Goal: Transaction & Acquisition: Purchase product/service

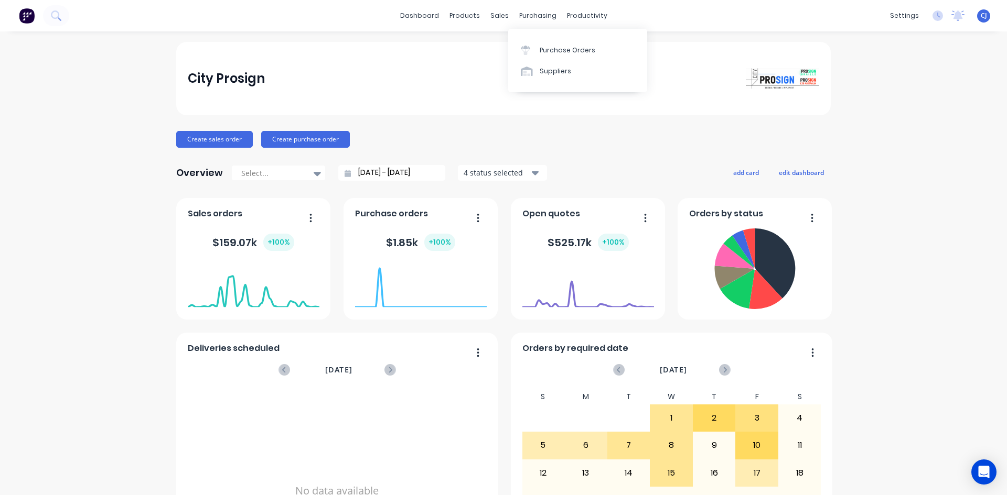
click at [517, 16] on div "purchasing" at bounding box center [538, 16] width 48 height 16
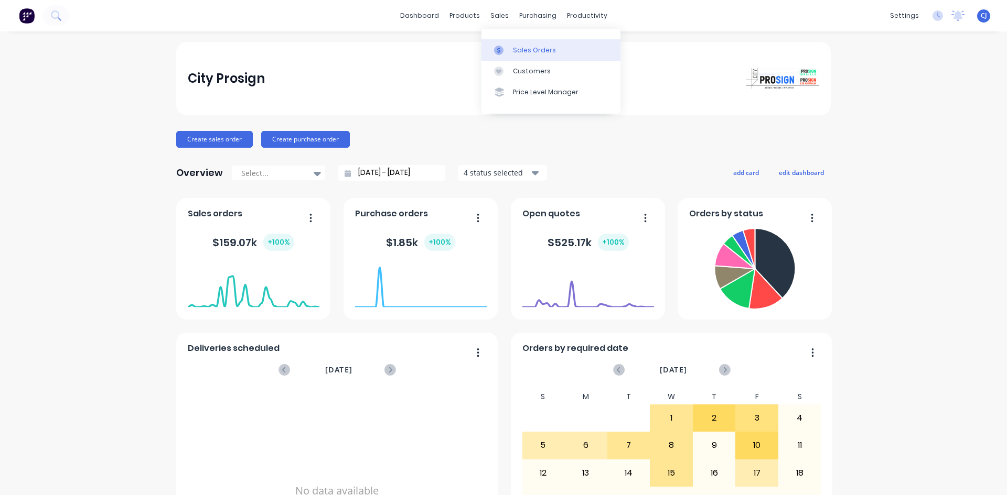
click at [513, 43] on link "Sales Orders" at bounding box center [550, 49] width 139 height 21
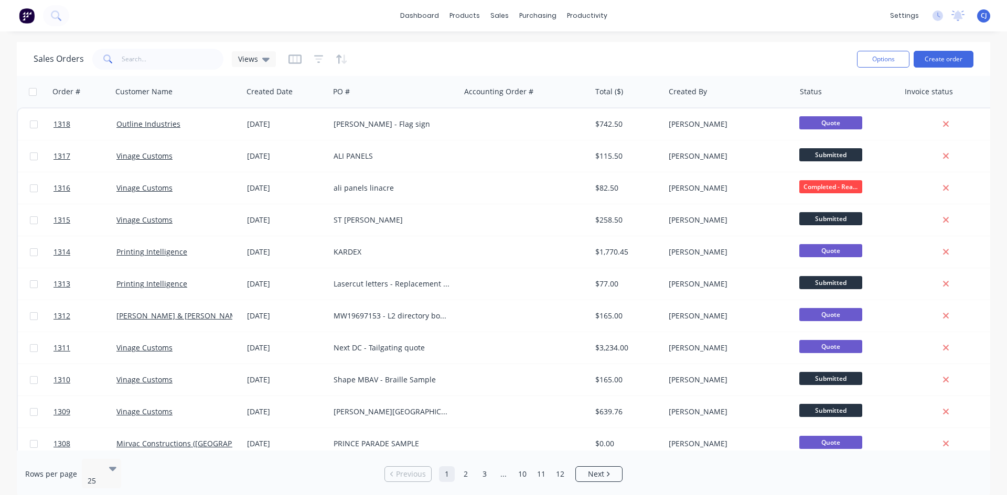
click at [332, 26] on div "dashboard products sales purchasing productivity dashboard products Product Cat…" at bounding box center [503, 15] width 1007 height 31
click at [947, 63] on button "Create order" at bounding box center [943, 59] width 60 height 17
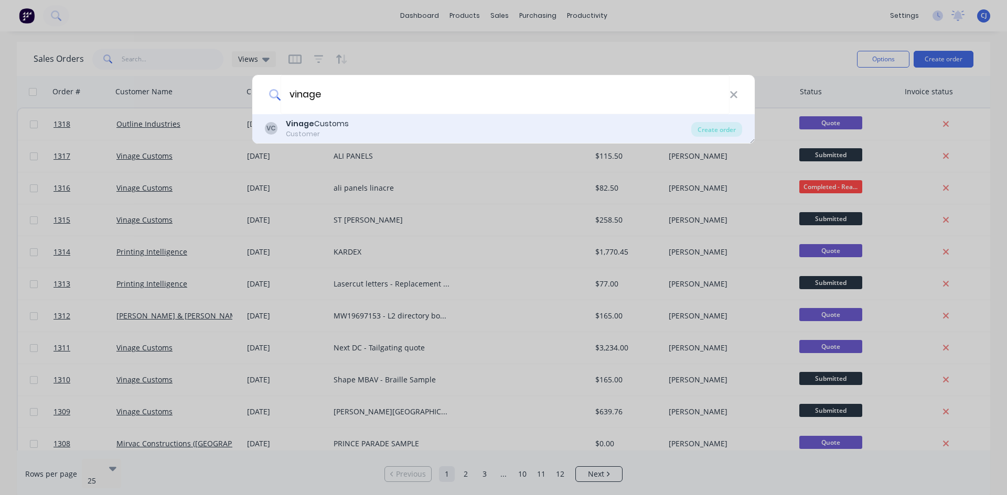
type input "vinage"
click at [371, 121] on div "VC Vinage Customs Customer" at bounding box center [478, 128] width 426 height 20
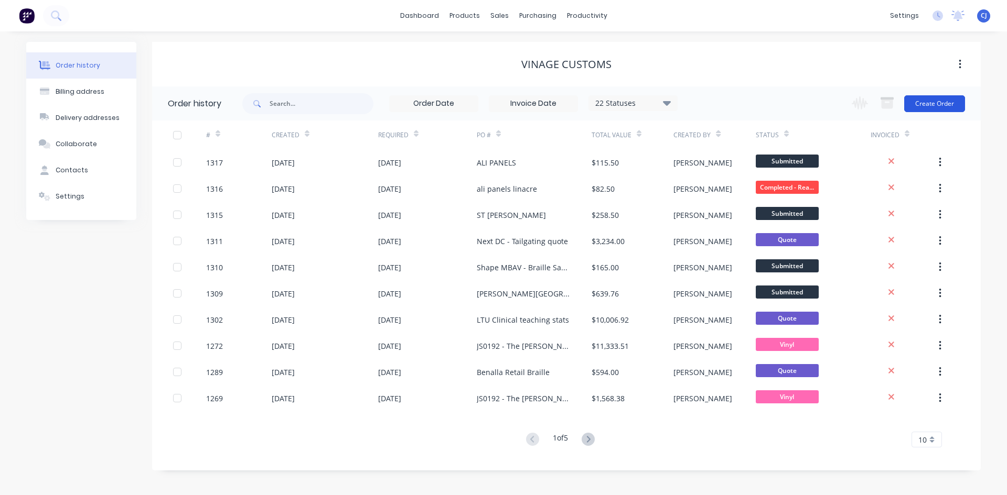
click at [920, 102] on button "Create Order" at bounding box center [934, 103] width 61 height 17
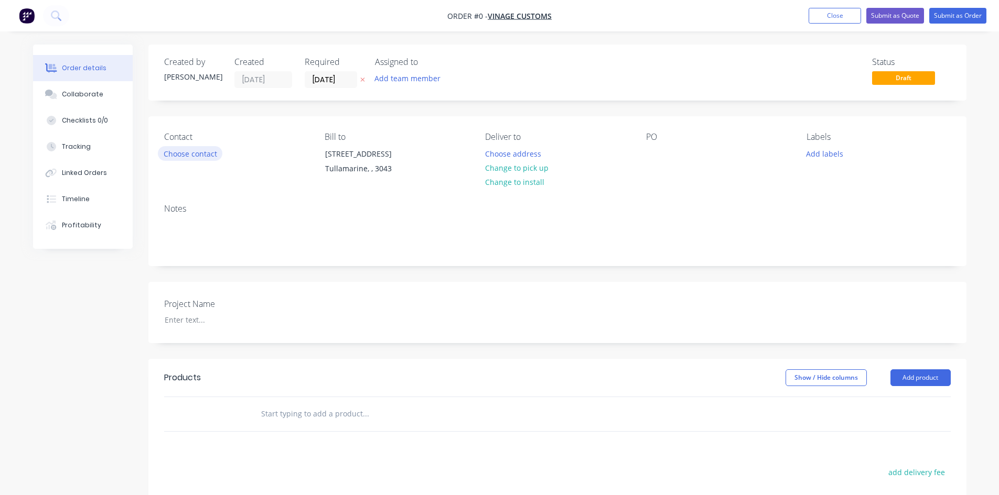
click at [210, 154] on button "Choose contact" at bounding box center [190, 153] width 64 height 14
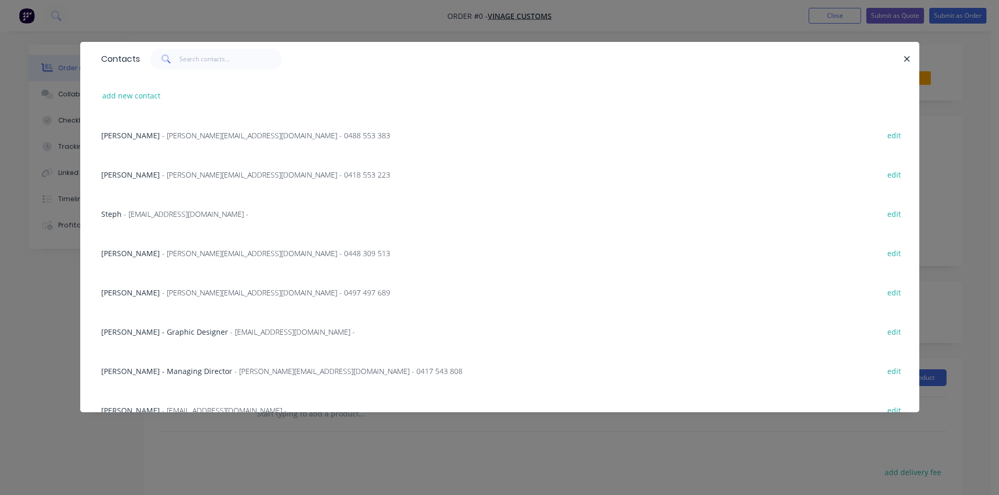
click at [162, 136] on span "- [PERSON_NAME][EMAIL_ADDRESS][DOMAIN_NAME] - 0488 553 383" at bounding box center [276, 136] width 228 height 10
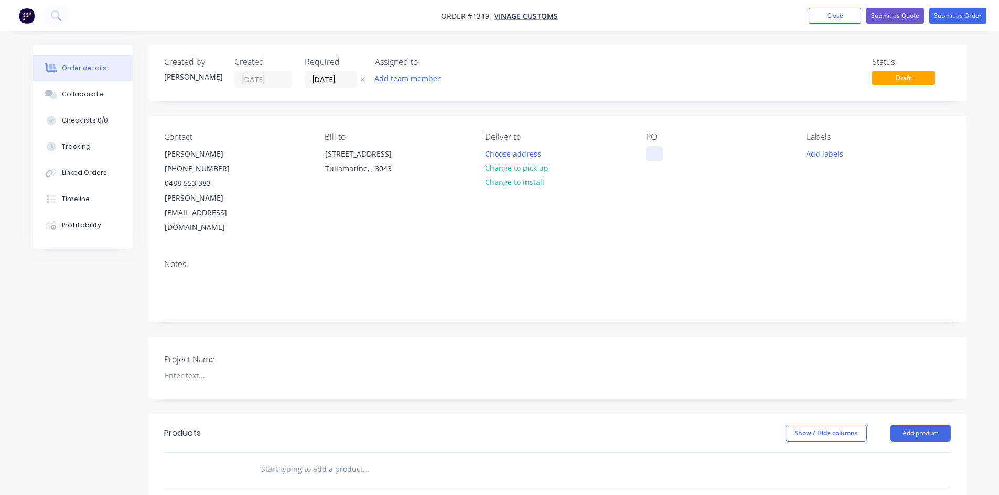
click at [654, 153] on div at bounding box center [654, 153] width 17 height 15
click at [525, 181] on button "Change to install" at bounding box center [514, 182] width 70 height 14
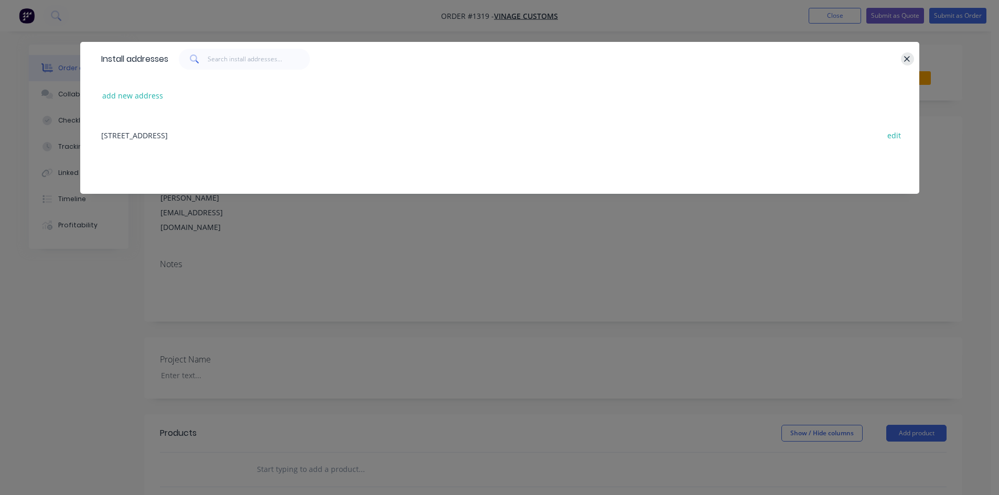
click at [910, 55] on icon "button" at bounding box center [906, 59] width 7 height 9
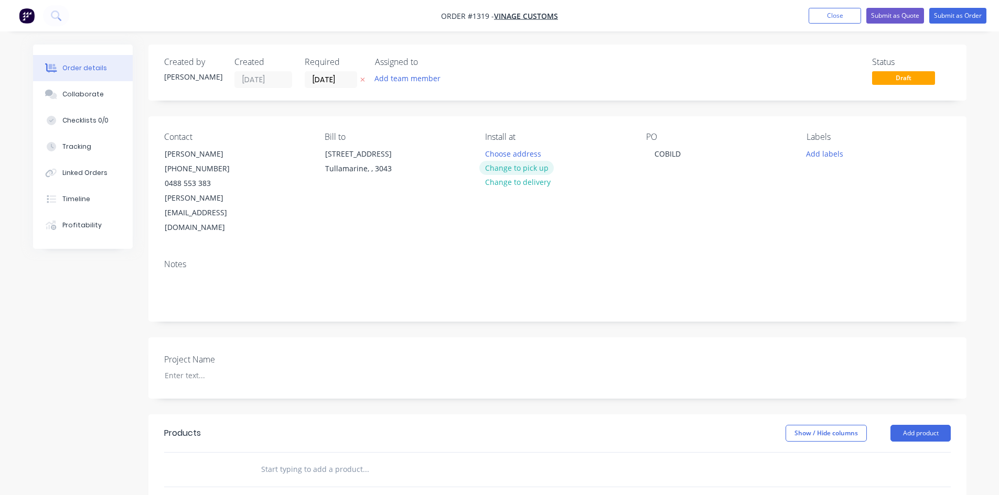
click at [506, 167] on button "Change to pick up" at bounding box center [516, 168] width 74 height 14
click at [286, 459] on input "text" at bounding box center [366, 469] width 210 height 21
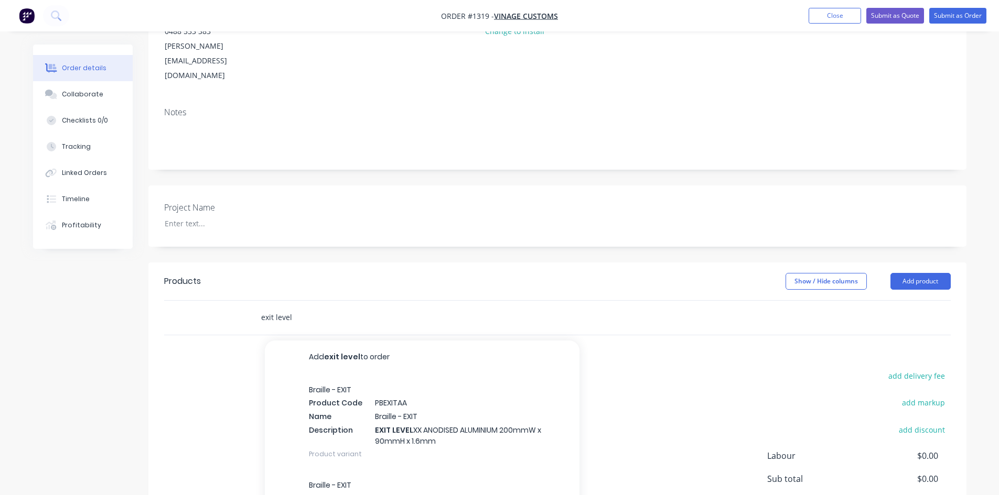
scroll to position [230, 0]
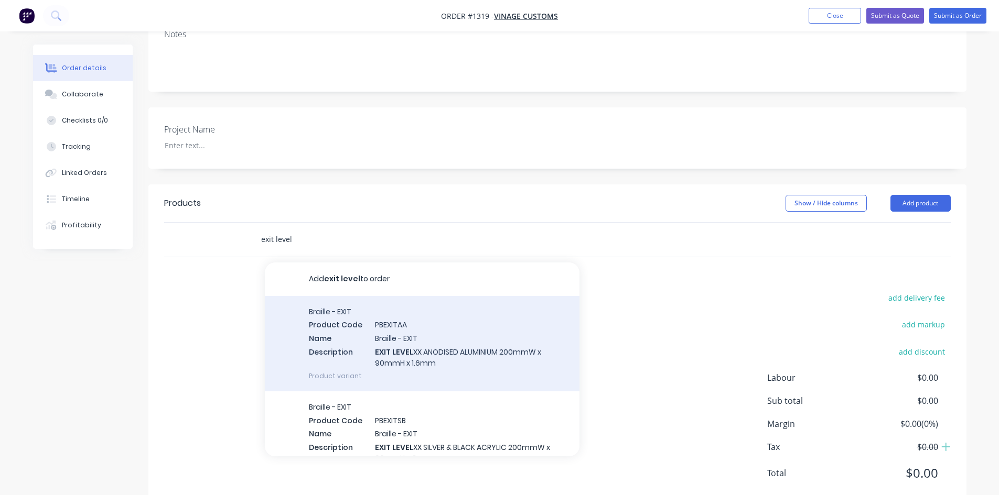
type input "exit level"
click at [411, 313] on div "Braille - EXIT Product Code PBEXITAA Name Braille - EXIT Description EXIT LEVEL…" at bounding box center [422, 343] width 315 height 95
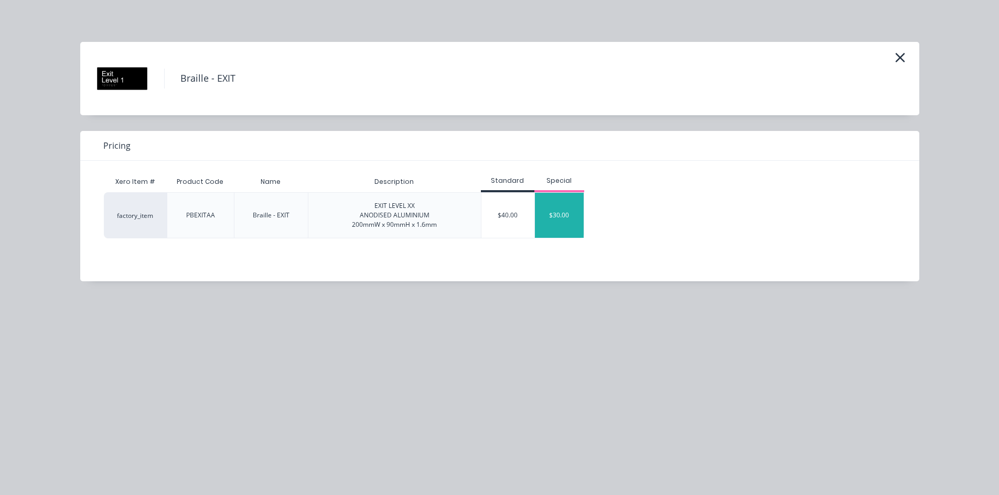
click at [564, 217] on div "$30.00" at bounding box center [559, 215] width 49 height 45
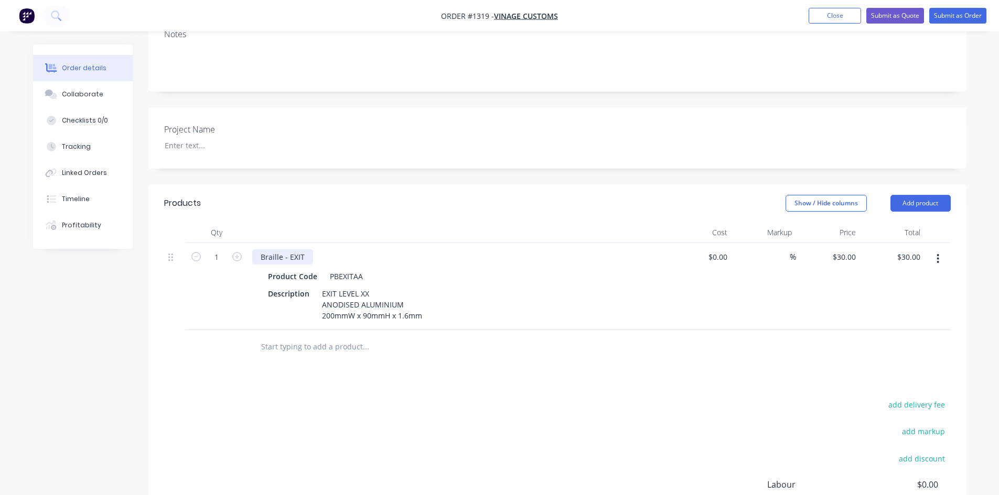
click at [305, 250] on div "Braille - EXIT" at bounding box center [282, 257] width 61 height 15
paste div
click at [304, 250] on div "Braille - EXITLEVEL B2 A" at bounding box center [301, 257] width 99 height 15
click at [934, 250] on button "button" at bounding box center [937, 259] width 25 height 19
click at [896, 300] on div "Duplicate" at bounding box center [900, 307] width 81 height 15
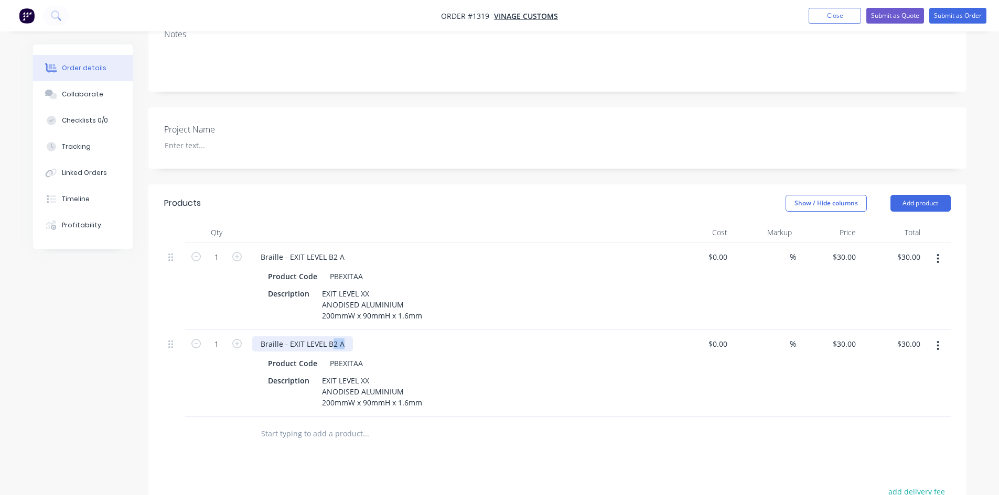
drag, startPoint x: 331, startPoint y: 313, endPoint x: 351, endPoint y: 315, distance: 20.0
click at [351, 337] on div "Braille - EXIT LEVEL B2 A" at bounding box center [457, 344] width 411 height 15
click at [943, 337] on button "button" at bounding box center [937, 346] width 25 height 19
click at [936, 253] on icon "button" at bounding box center [937, 259] width 3 height 12
click at [900, 300] on div "Duplicate" at bounding box center [900, 307] width 81 height 15
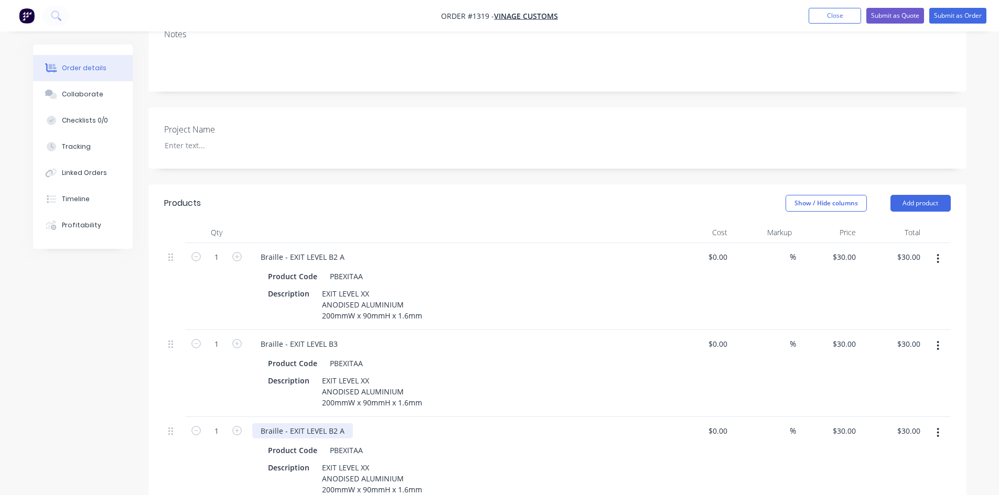
click at [335, 424] on div "Braille - EXIT LEVEL B2 A" at bounding box center [302, 431] width 101 height 15
click at [943, 424] on button "button" at bounding box center [937, 433] width 25 height 19
click at [903, 474] on div "Duplicate" at bounding box center [900, 481] width 81 height 15
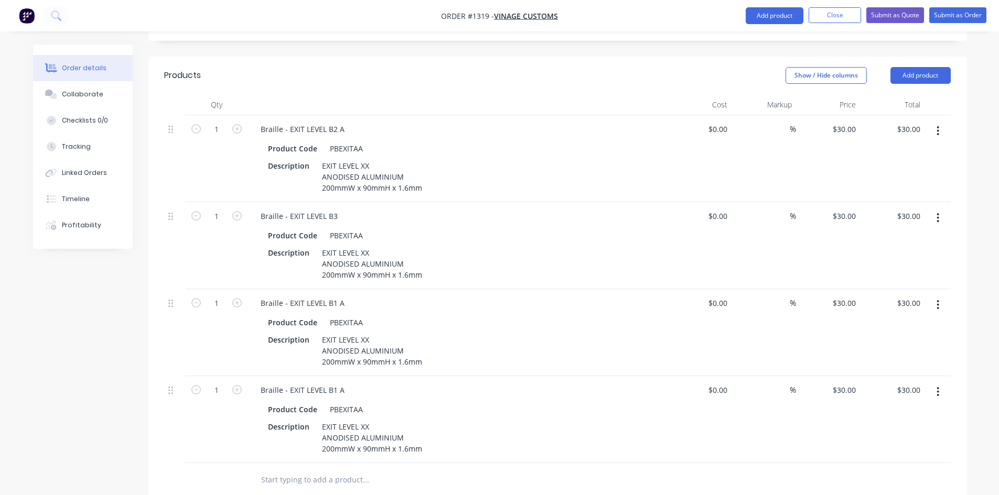
scroll to position [387, 0]
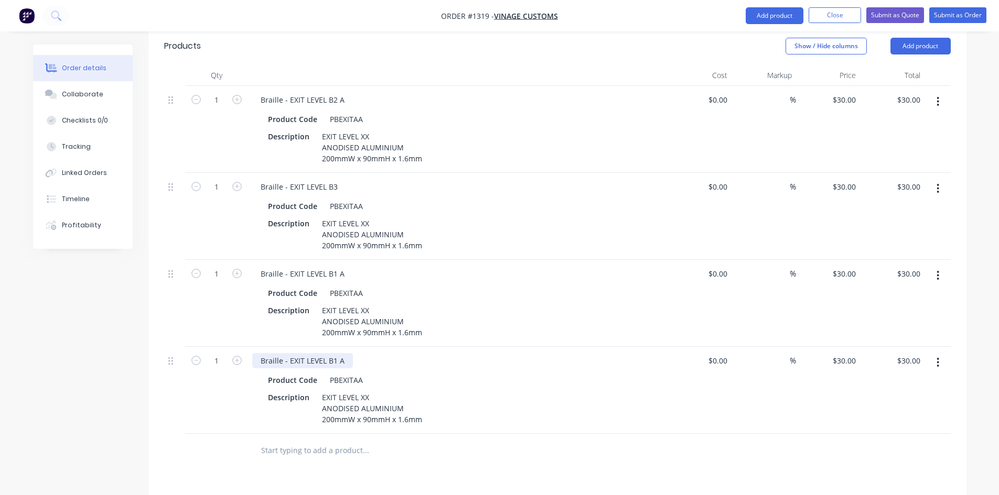
click at [328, 353] on div "Braille - EXIT LEVEL B1 A" at bounding box center [302, 360] width 101 height 15
drag, startPoint x: 330, startPoint y: 331, endPoint x: 344, endPoint y: 331, distance: 14.7
click at [344, 353] on div "Braille - EXIT LEVEL B1 A" at bounding box center [302, 360] width 101 height 15
click at [937, 353] on button "button" at bounding box center [937, 362] width 25 height 19
click at [896, 404] on div "Duplicate" at bounding box center [900, 411] width 81 height 15
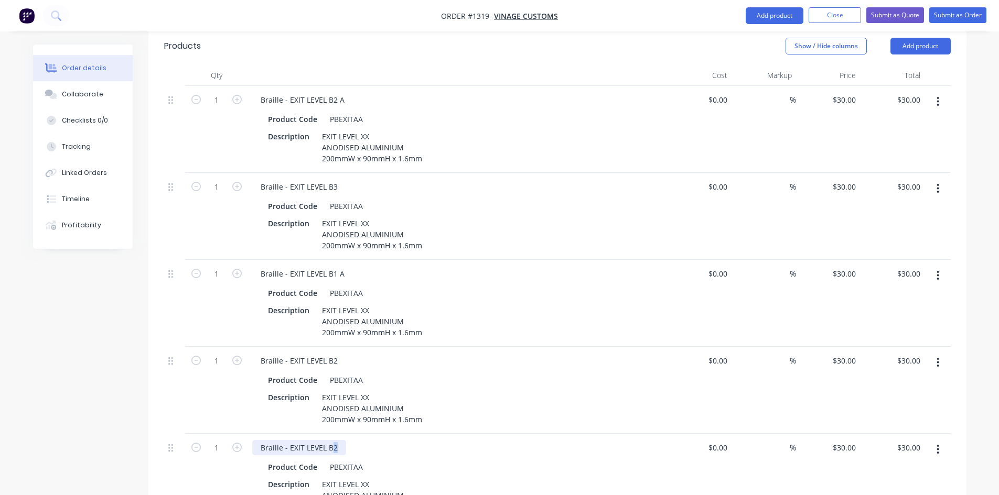
drag, startPoint x: 329, startPoint y: 419, endPoint x: 339, endPoint y: 419, distance: 10.0
click at [339, 440] on div "Braille - EXIT LEVEL B2" at bounding box center [299, 447] width 94 height 15
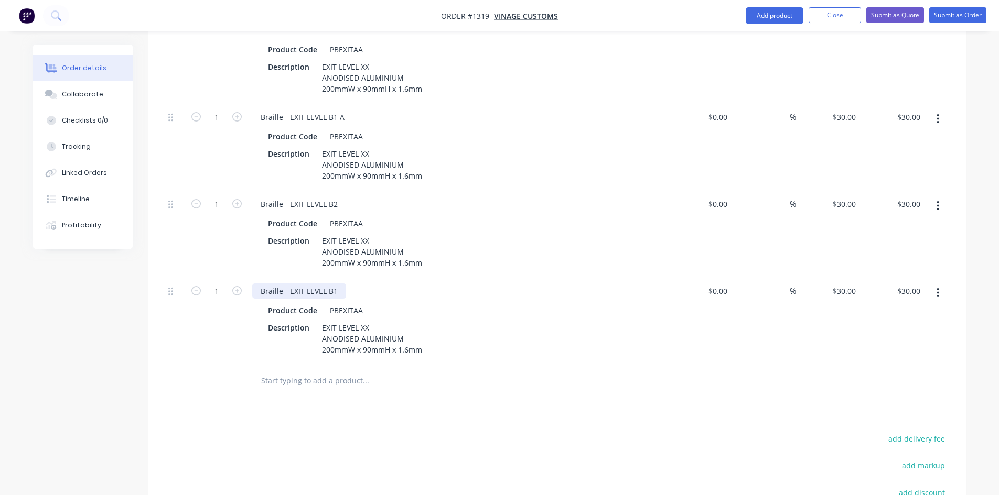
scroll to position [545, 0]
click at [326, 370] on input "text" at bounding box center [366, 380] width 210 height 21
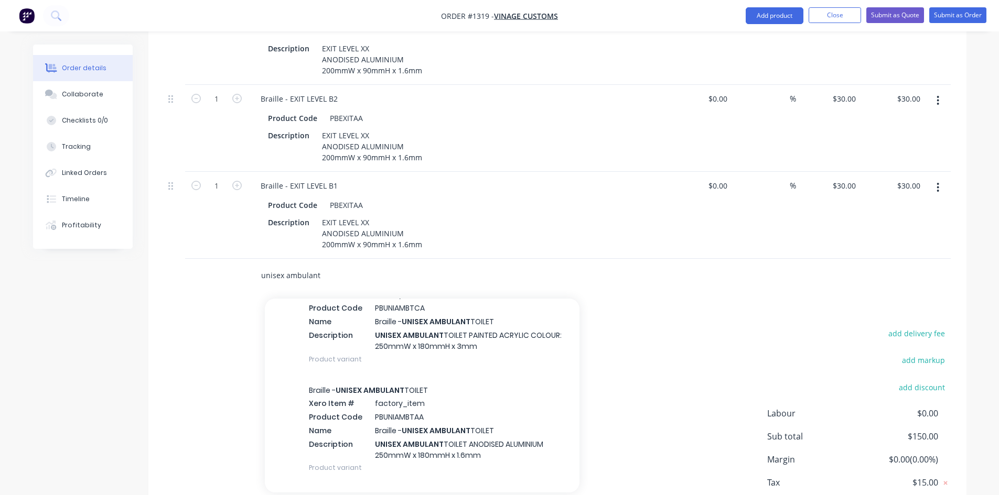
scroll to position [419, 0]
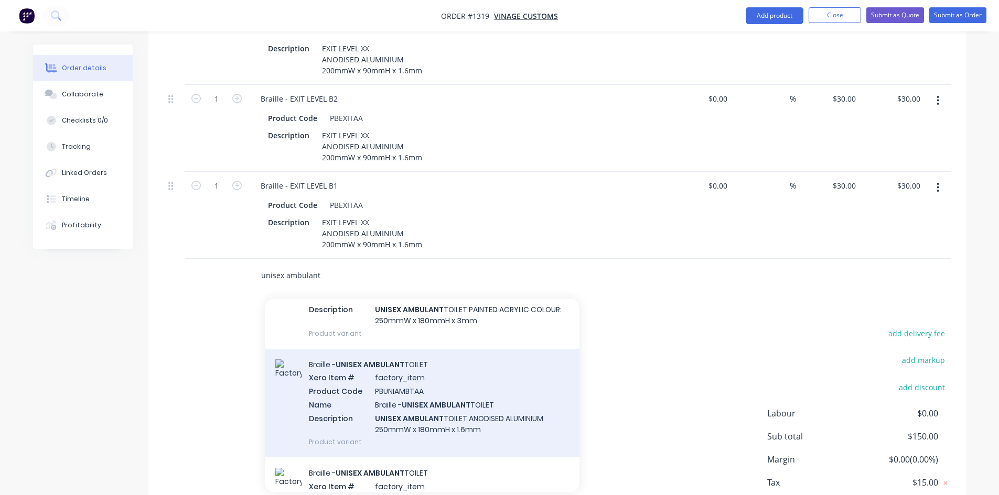
type input "unisex ambulant"
click at [436, 365] on div "Braille - UNISEX AMBULANT TOILET Xero Item # factory_item Product Code PBUNIAMB…" at bounding box center [422, 403] width 315 height 109
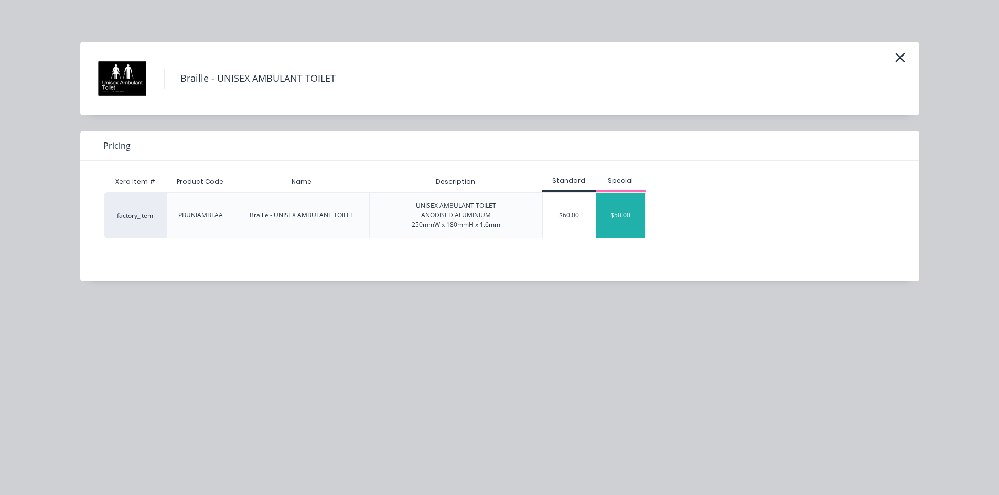
click at [638, 203] on div "$50.00" at bounding box center [620, 215] width 49 height 45
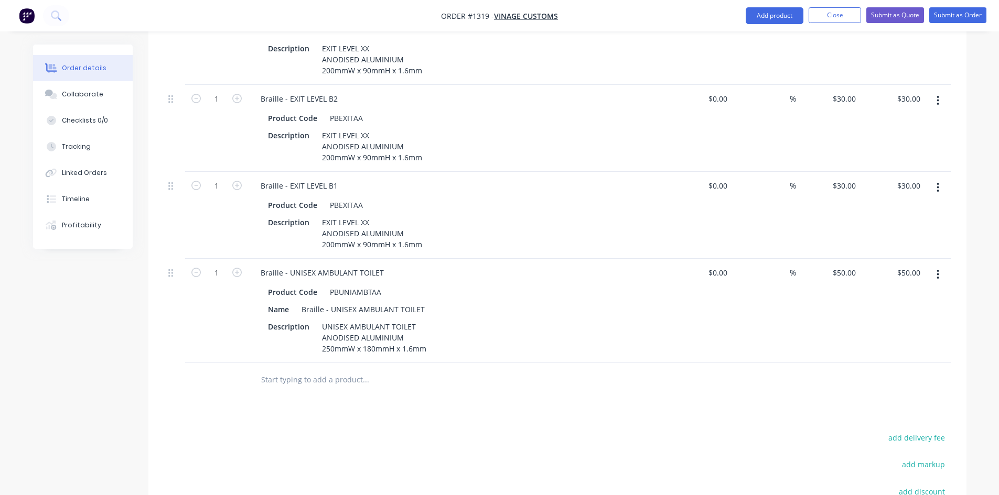
click at [338, 370] on input "text" at bounding box center [366, 380] width 210 height 21
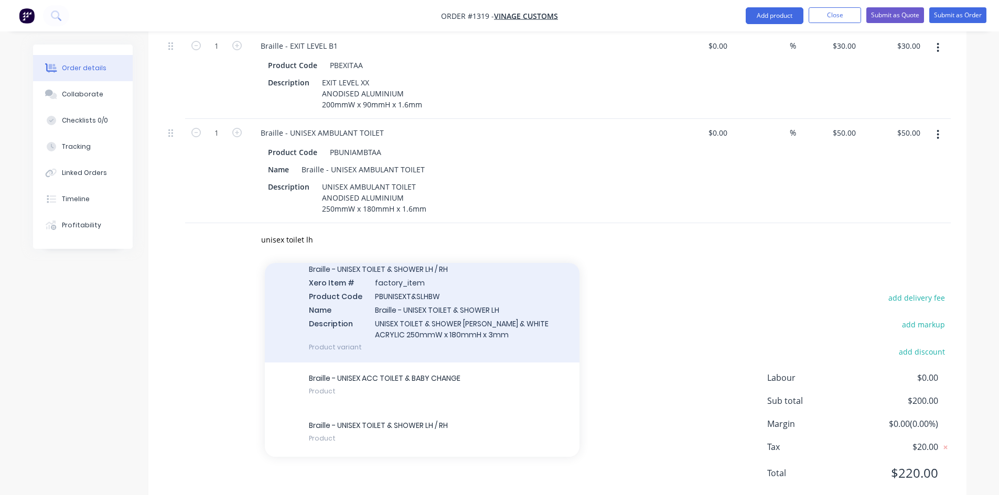
scroll to position [1190, 0]
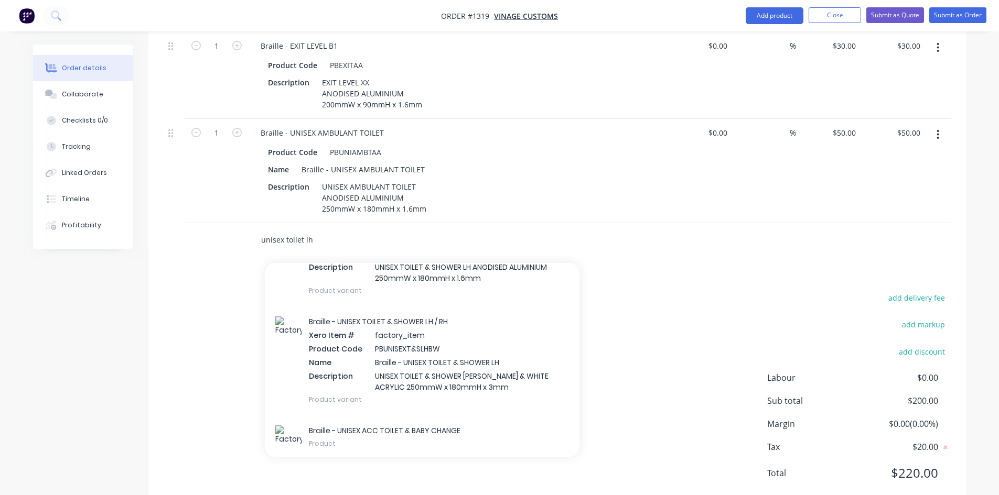
drag, startPoint x: 312, startPoint y: 209, endPoint x: 283, endPoint y: 211, distance: 28.9
click at [283, 230] on input "unisex toilet lh" at bounding box center [366, 240] width 210 height 21
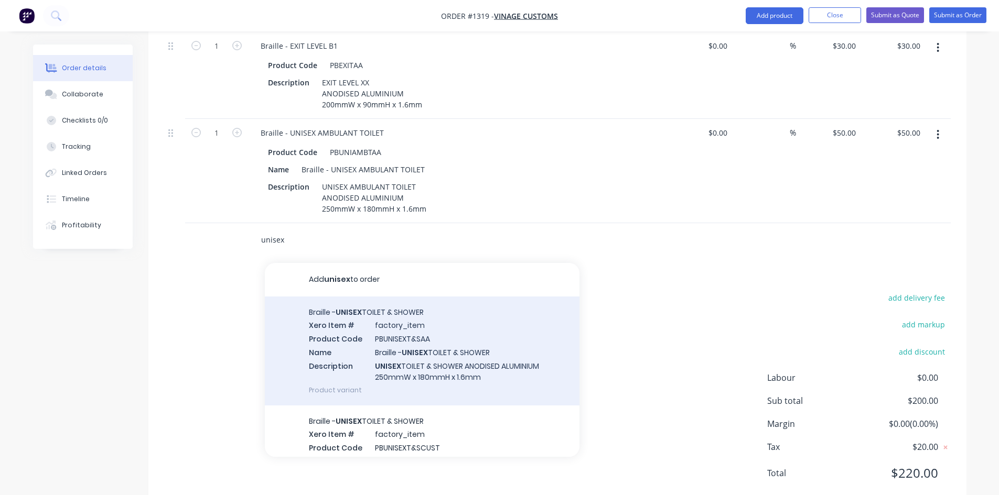
type input "unisex"
click at [489, 363] on div "Braille - UNISEX TOILET & SHOWER Xero Item # factory_item Product Code PBUNISEX…" at bounding box center [422, 351] width 315 height 109
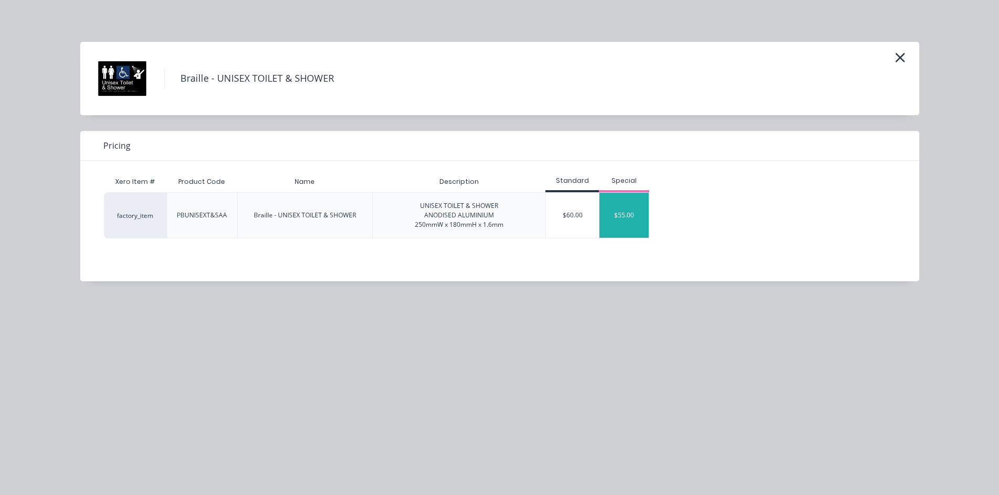
click at [629, 214] on div "$55.00" at bounding box center [623, 215] width 49 height 45
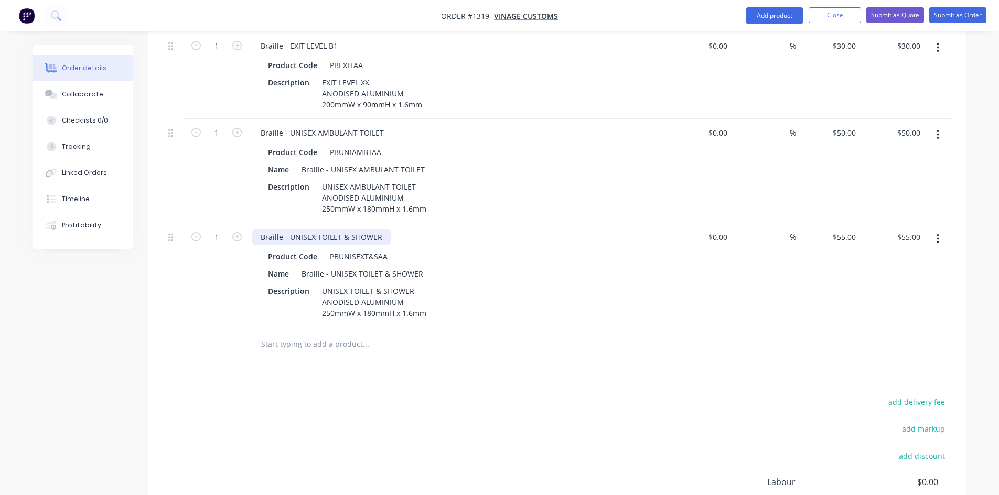
click at [313, 230] on div "Braille - UNISEX TOILET & SHOWER" at bounding box center [321, 237] width 138 height 15
drag, startPoint x: 398, startPoint y: 203, endPoint x: 458, endPoint y: 208, distance: 59.4
click at [458, 230] on div "Braille - UNISEX ACCESAIBLE TOILET LH TOILET & SHOWER" at bounding box center [362, 237] width 220 height 15
drag, startPoint x: 393, startPoint y: 207, endPoint x: 287, endPoint y: 207, distance: 105.9
click at [287, 230] on div "Braille - UNISEX ACCESAIBLE TOILET LH" at bounding box center [328, 237] width 153 height 15
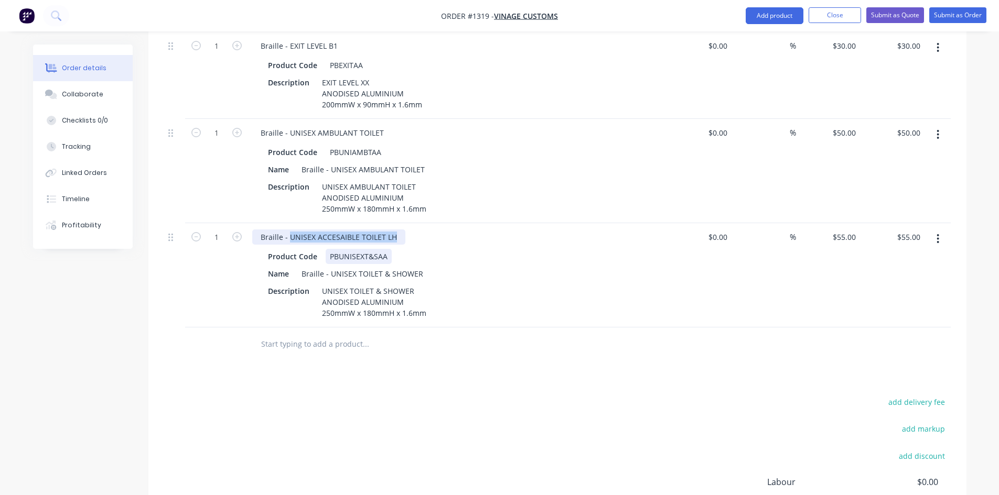
copy div "UNISEX ACCESAIBLE TOILET LH"
click at [346, 266] on div "Braille - UNISEX TOILET & SHOWER" at bounding box center [362, 273] width 130 height 15
drag, startPoint x: 330, startPoint y: 244, endPoint x: 421, endPoint y: 240, distance: 91.3
click at [421, 266] on div "Braille - UNISEX TOILET & SHOWER" at bounding box center [362, 273] width 130 height 15
paste div
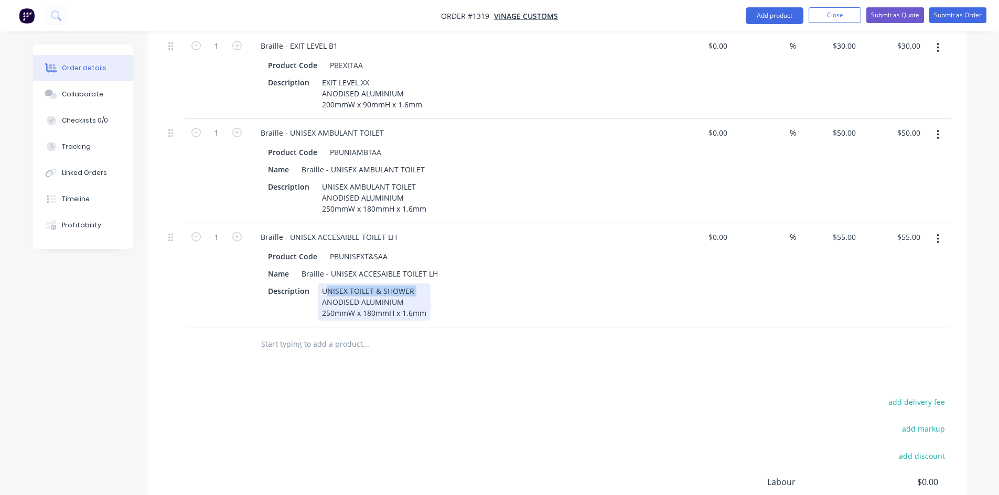
drag, startPoint x: 326, startPoint y: 262, endPoint x: 419, endPoint y: 261, distance: 93.8
click at [419, 284] on div "UNISEX TOILET & SHOWER ANODISED ALUMINIUM 250mmW x 180mmH x 1.6mm" at bounding box center [374, 302] width 113 height 37
click at [240, 232] on icon "button" at bounding box center [236, 236] width 9 height 9
type input "2"
type input "$110.00"
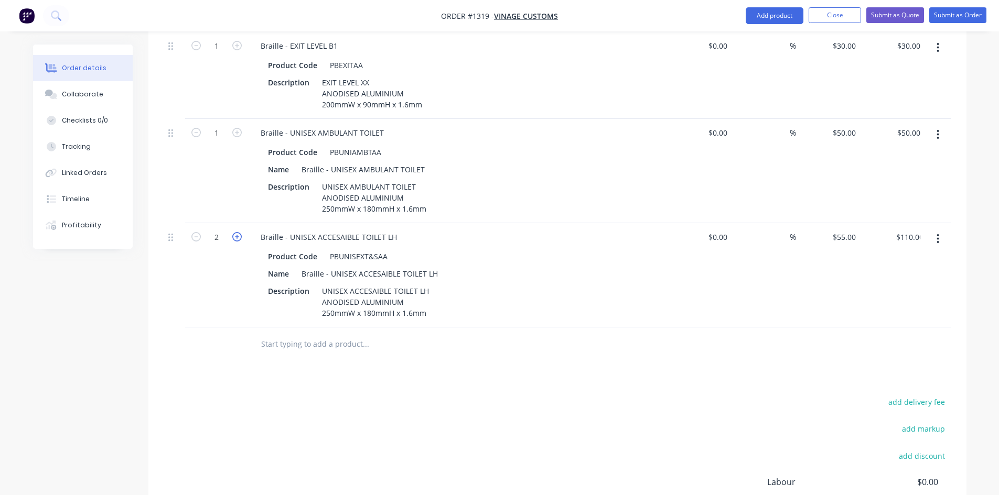
click at [240, 232] on icon "button" at bounding box center [236, 236] width 9 height 9
type input "3"
type input "$165.00"
click at [240, 232] on icon "button" at bounding box center [236, 236] width 9 height 9
type input "4"
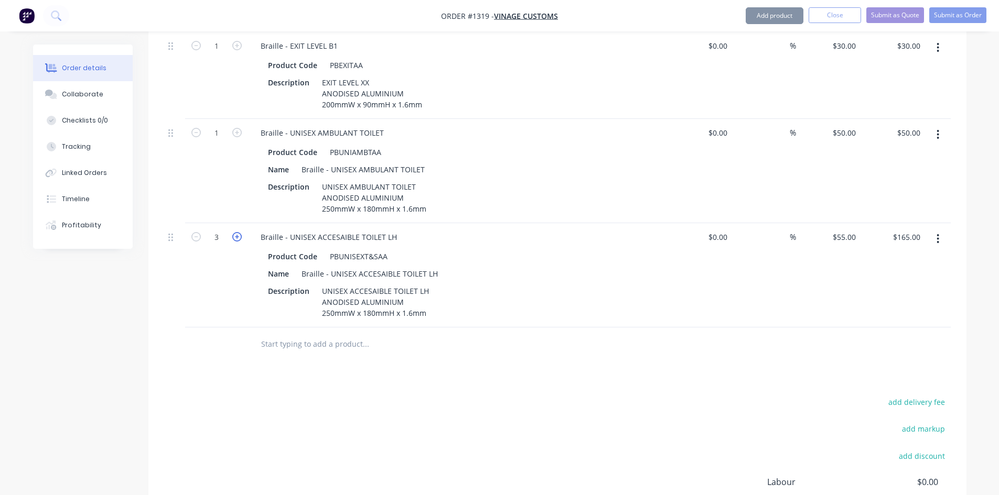
type input "$220.00"
click at [199, 232] on icon "button" at bounding box center [195, 236] width 9 height 9
type input "3"
type input "$165.00"
click at [936, 230] on button "button" at bounding box center [937, 239] width 25 height 19
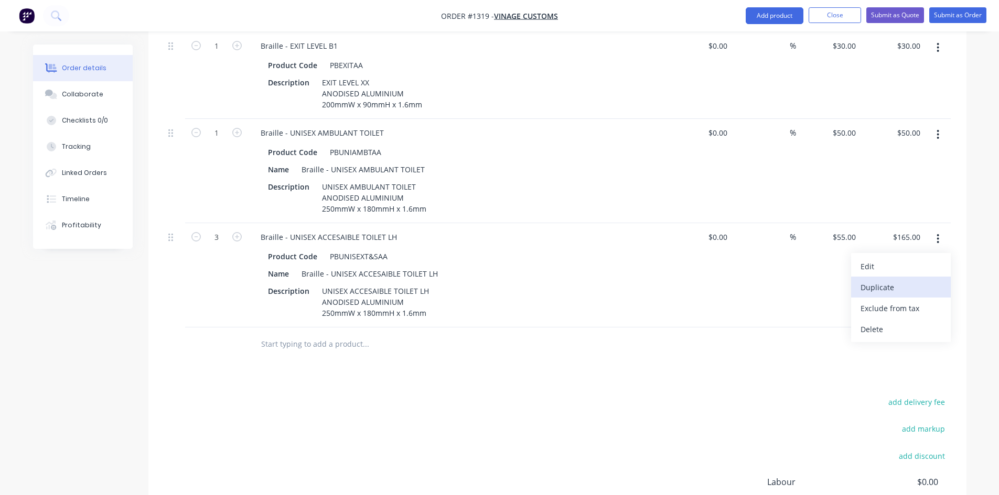
click at [906, 280] on div "Duplicate" at bounding box center [900, 287] width 81 height 15
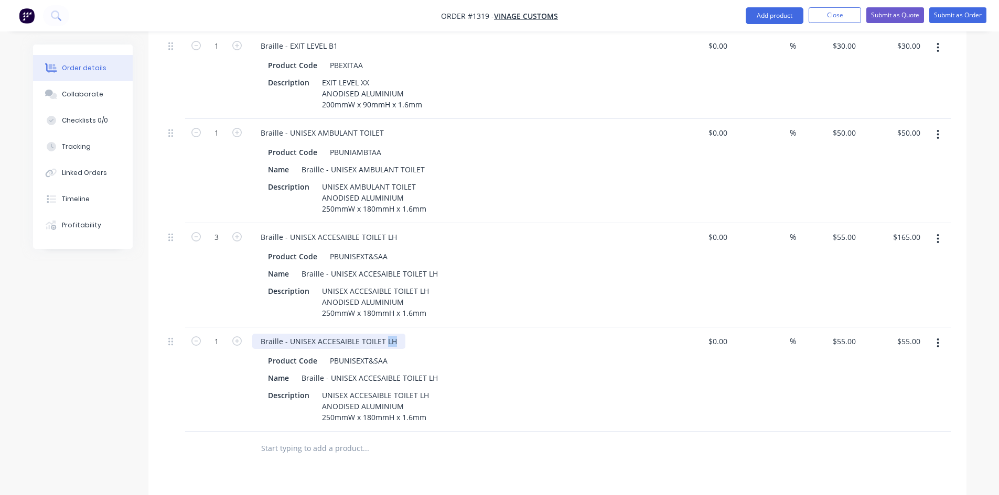
drag, startPoint x: 385, startPoint y: 311, endPoint x: 396, endPoint y: 312, distance: 11.1
click at [396, 334] on div "Braille - UNISEX ACCESAIBLE TOILET LH" at bounding box center [328, 341] width 153 height 15
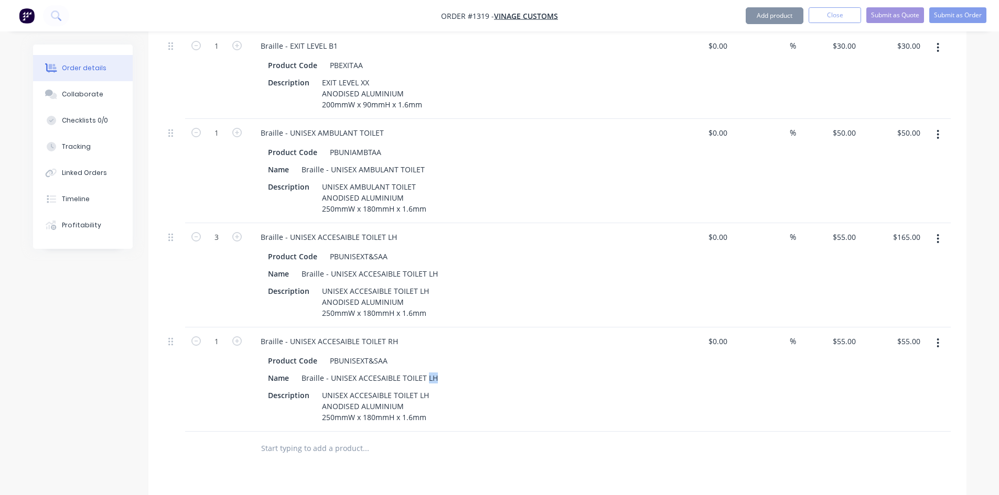
drag, startPoint x: 424, startPoint y: 348, endPoint x: 437, endPoint y: 347, distance: 13.1
click at [437, 371] on div "Braille - UNISEX ACCESAIBLE TOILET LH" at bounding box center [369, 378] width 145 height 15
click at [432, 371] on div "Braille - UNISEX ACCESAIBLE TOILET LH" at bounding box center [369, 378] width 145 height 15
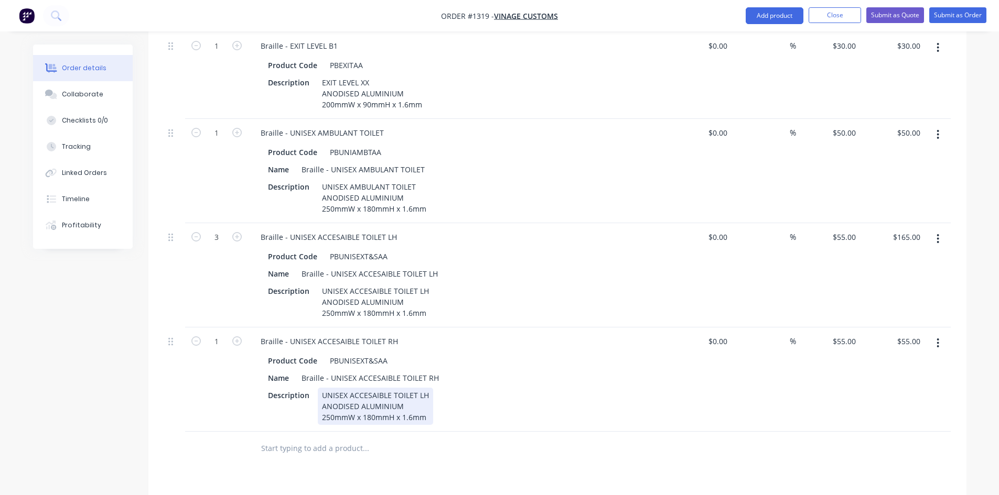
click at [419, 388] on div "UNISEX ACCESAIBLE TOILET LH ANODISED ALUMINIUM 250mmW x 180mmH x 1.6mm" at bounding box center [375, 406] width 115 height 37
click at [280, 438] on input "text" at bounding box center [366, 448] width 210 height 21
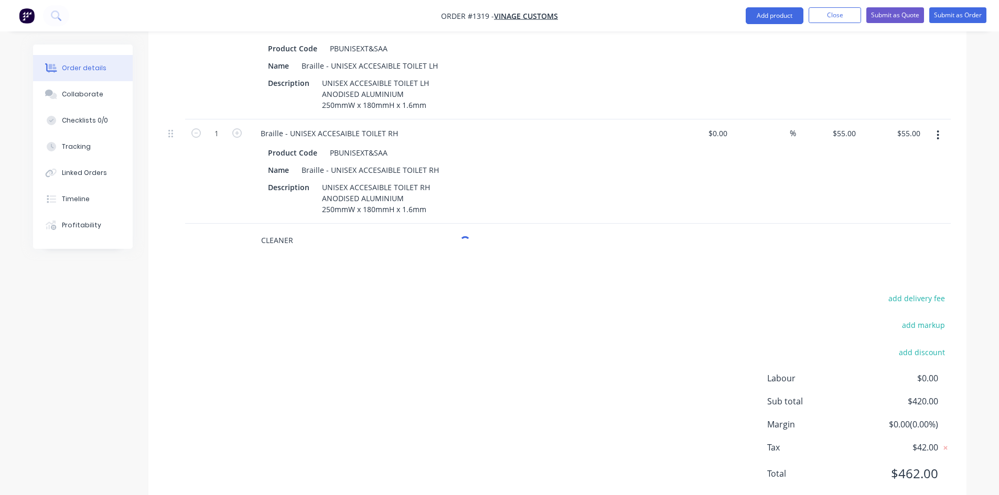
scroll to position [998, 0]
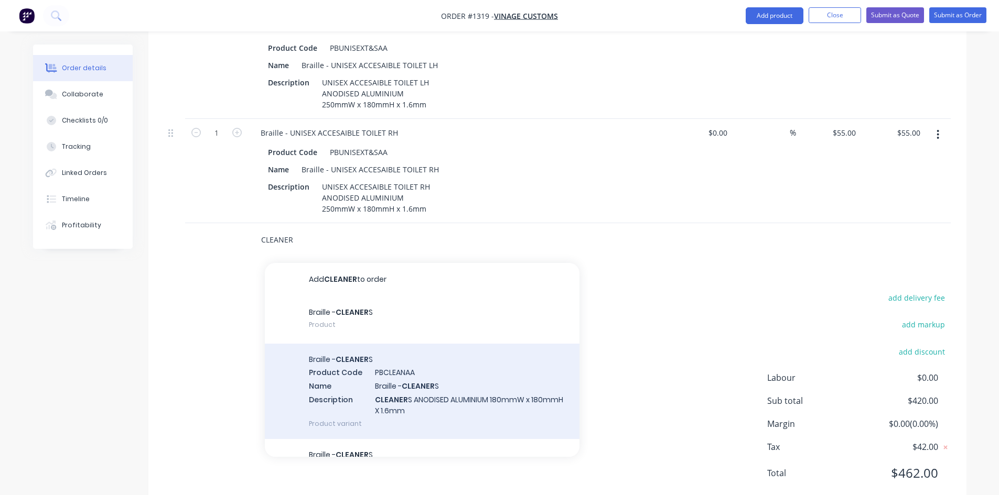
type input "CLEANER"
click at [434, 347] on div "Braille - CLEANER S Product Code PBCLEANAA Name Braille - CLEANER S Description…" at bounding box center [422, 391] width 315 height 95
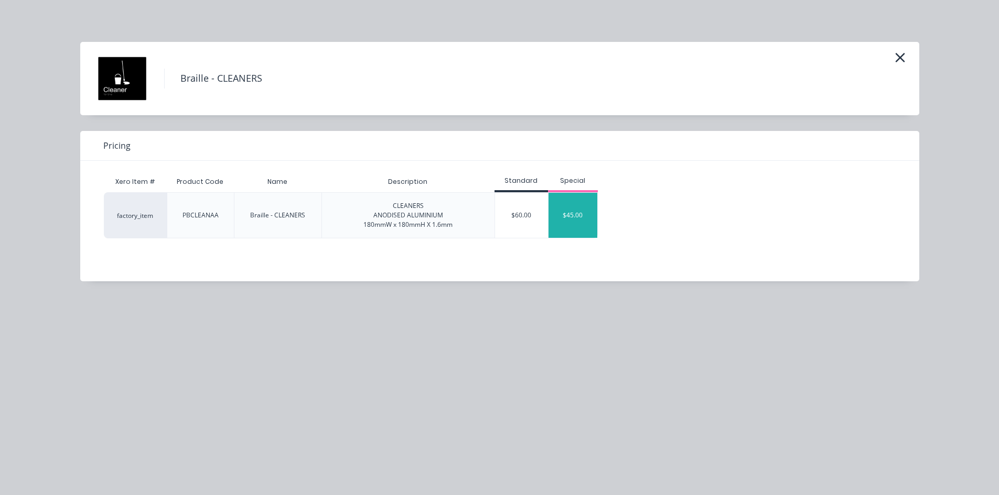
click at [579, 212] on div "$45.00" at bounding box center [572, 215] width 49 height 45
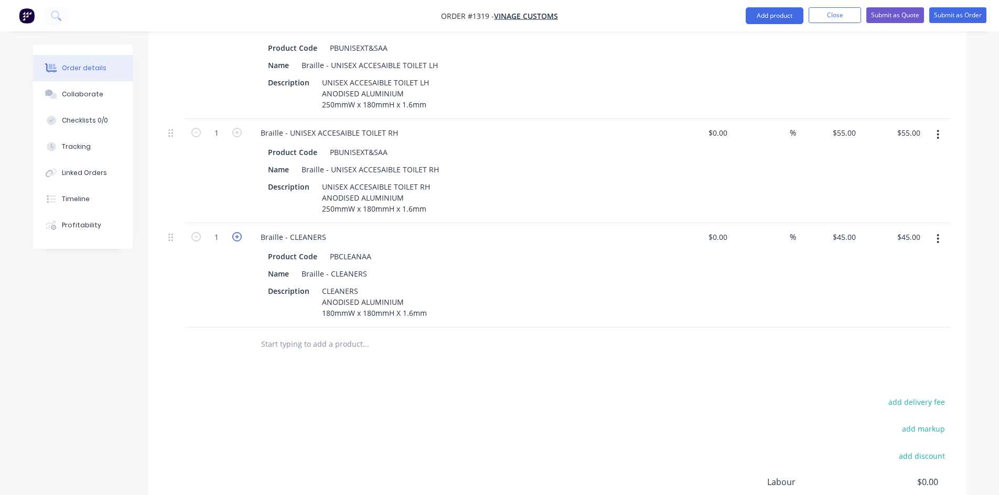
click at [241, 232] on icon "button" at bounding box center [236, 236] width 9 height 9
type input "2"
type input "$90.00"
click at [277, 334] on input "text" at bounding box center [366, 344] width 210 height 21
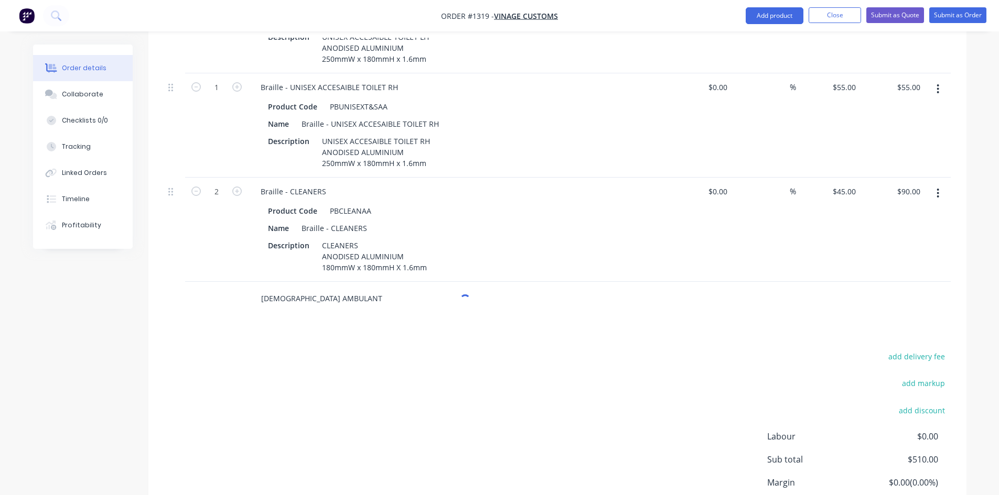
scroll to position [1102, 0]
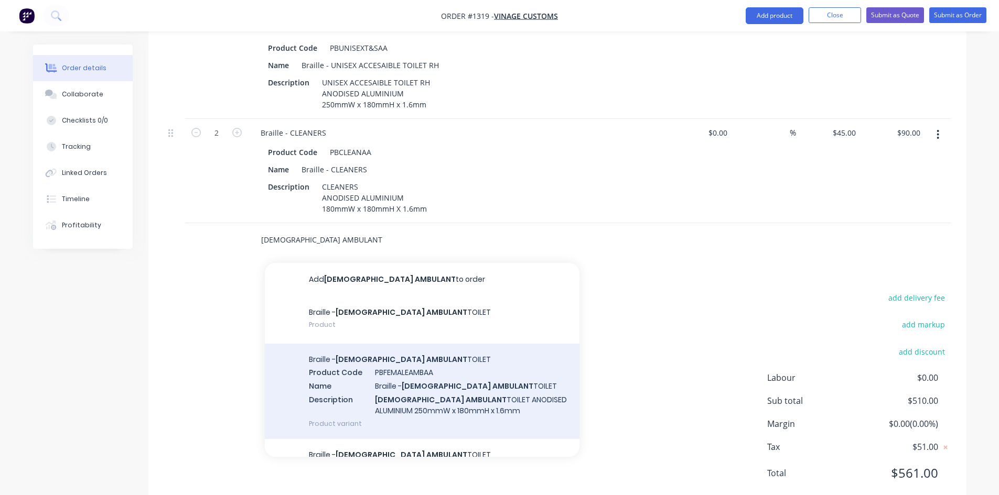
type input "[DEMOGRAPHIC_DATA] AMBULANT"
click at [460, 353] on div "Braille - [DEMOGRAPHIC_DATA] AMBULANT TOILET Product Code PBFEMALEAMBAA Name Br…" at bounding box center [422, 391] width 315 height 95
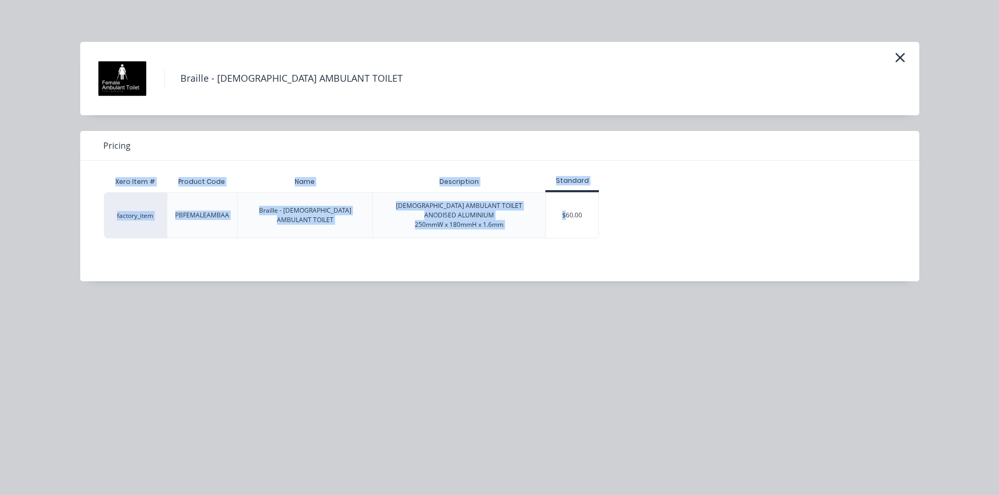
drag, startPoint x: 565, startPoint y: 220, endPoint x: 790, endPoint y: 134, distance: 240.5
click at [790, 134] on div "Pricing Xero Item # Product Code Name Description Standard factory_item PBFEMAL…" at bounding box center [499, 206] width 839 height 150
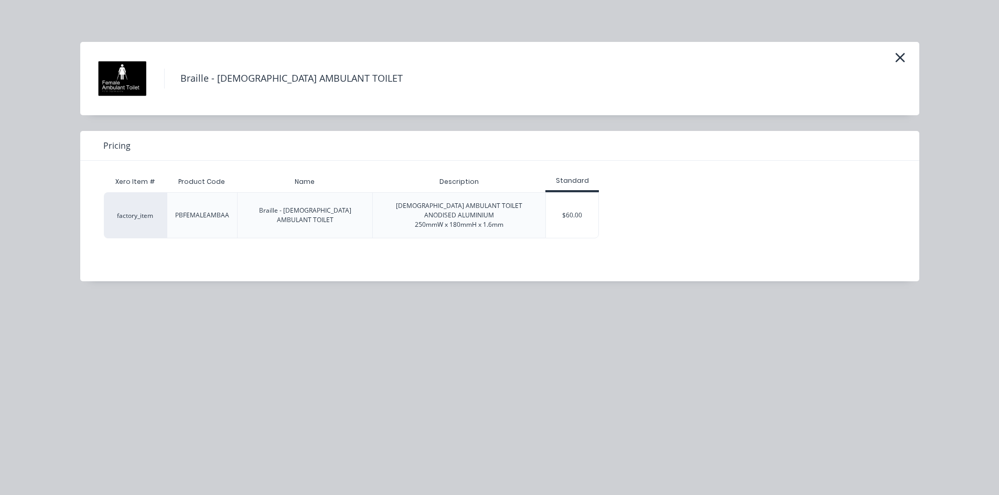
drag, startPoint x: 759, startPoint y: 208, endPoint x: 768, endPoint y: 200, distance: 12.3
click at [768, 200] on div "factory_item PBFEMALEAMBAA Braille - [DEMOGRAPHIC_DATA] AMBULANT TOILET [DEMOGR…" at bounding box center [492, 215] width 776 height 46
click at [900, 61] on icon "button" at bounding box center [899, 57] width 11 height 15
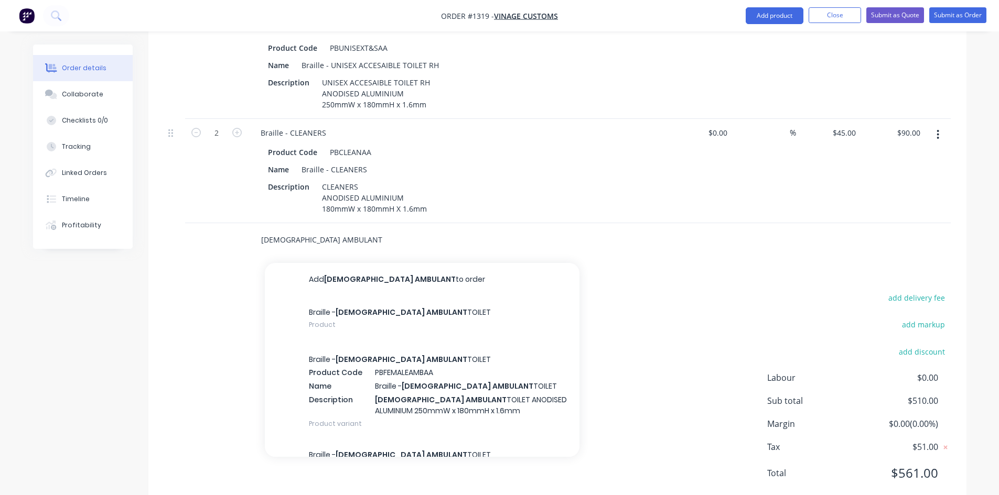
click at [327, 230] on input "[DEMOGRAPHIC_DATA] AMBULANT" at bounding box center [366, 240] width 210 height 21
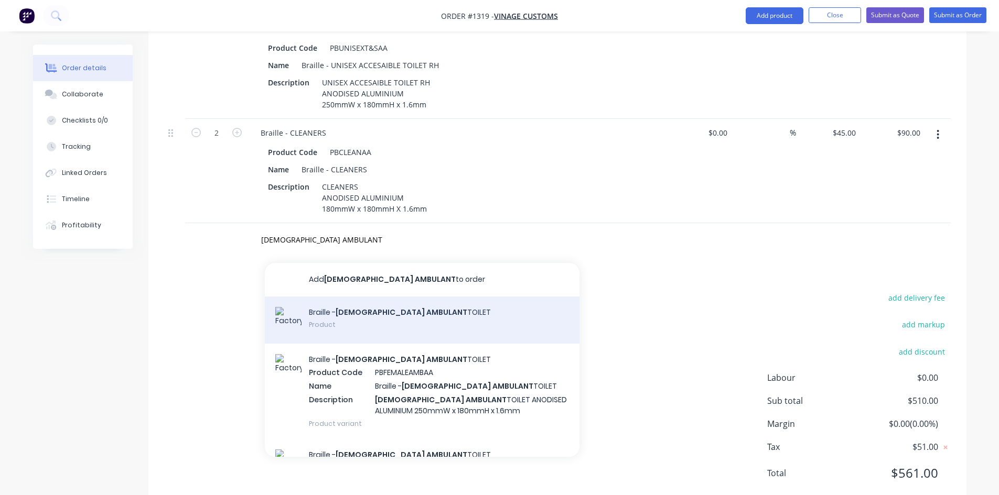
click at [355, 297] on div "Braille - [DEMOGRAPHIC_DATA] AMBULANT TOILET Product" at bounding box center [422, 320] width 315 height 47
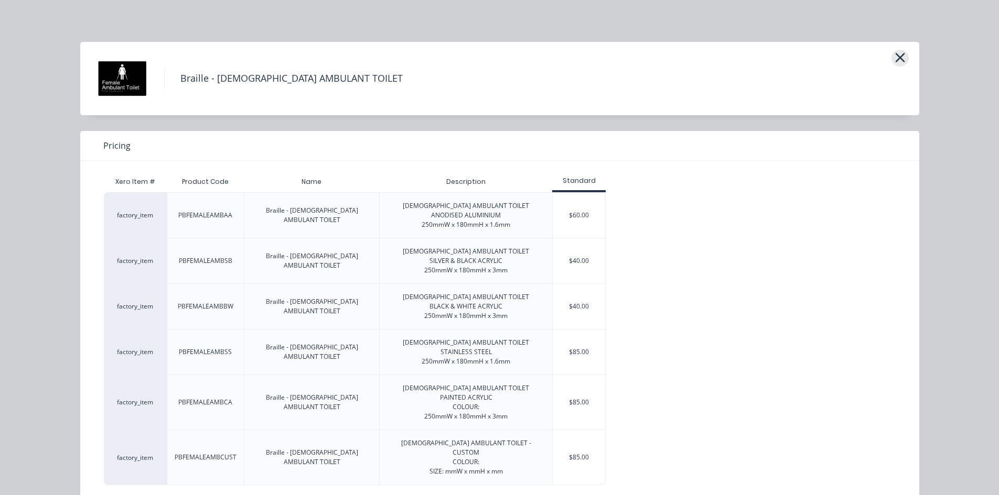
click at [895, 57] on icon "button" at bounding box center [899, 57] width 9 height 9
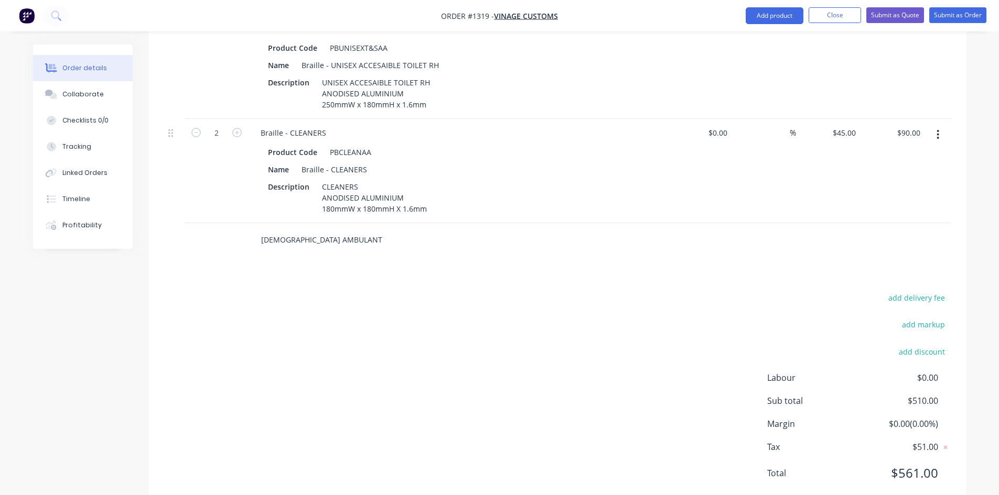
click at [328, 230] on input "[DEMOGRAPHIC_DATA] AMBULANT" at bounding box center [366, 240] width 210 height 21
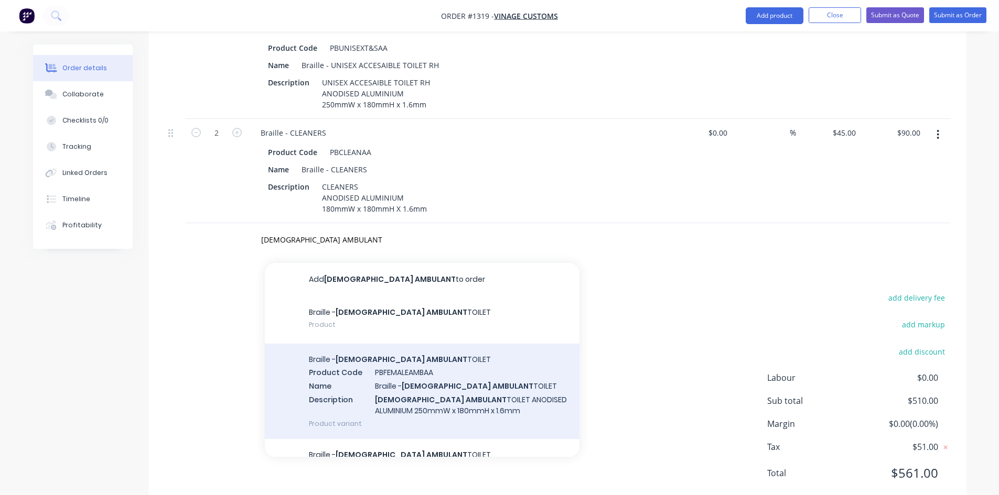
click at [388, 344] on div "Braille - [DEMOGRAPHIC_DATA] AMBULANT TOILET Product Code PBFEMALEAMBAA Name Br…" at bounding box center [422, 391] width 315 height 95
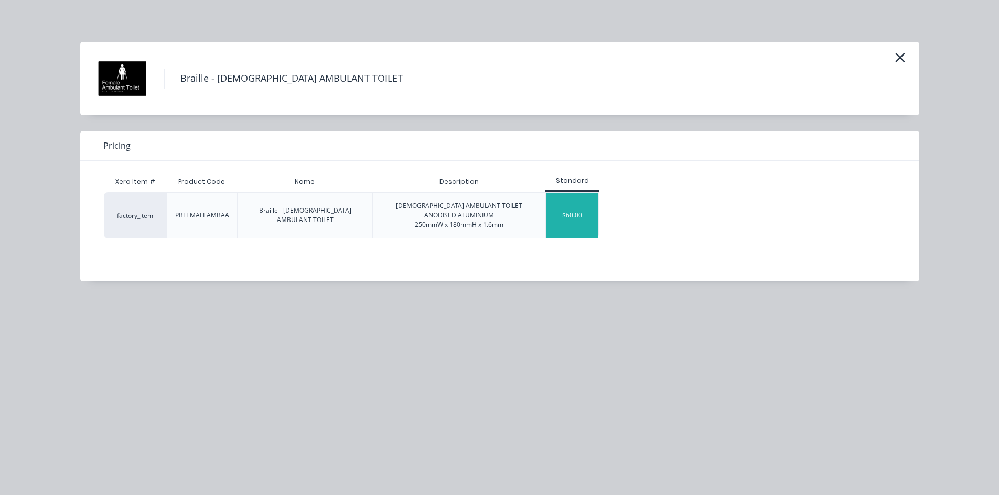
click at [568, 211] on div "$60.00" at bounding box center [572, 215] width 52 height 45
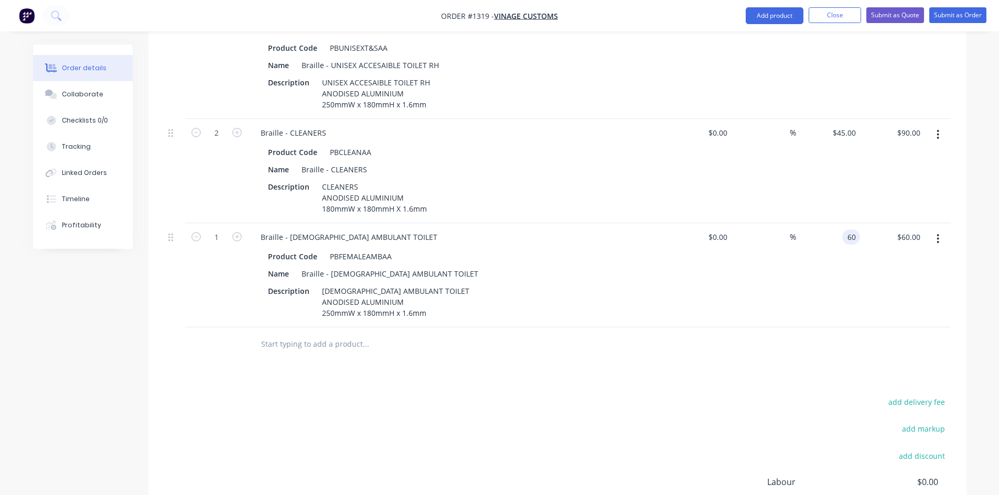
click at [846, 230] on div "60 60" at bounding box center [851, 237] width 18 height 15
type input "$50.00"
click at [324, 334] on input "text" at bounding box center [366, 344] width 210 height 21
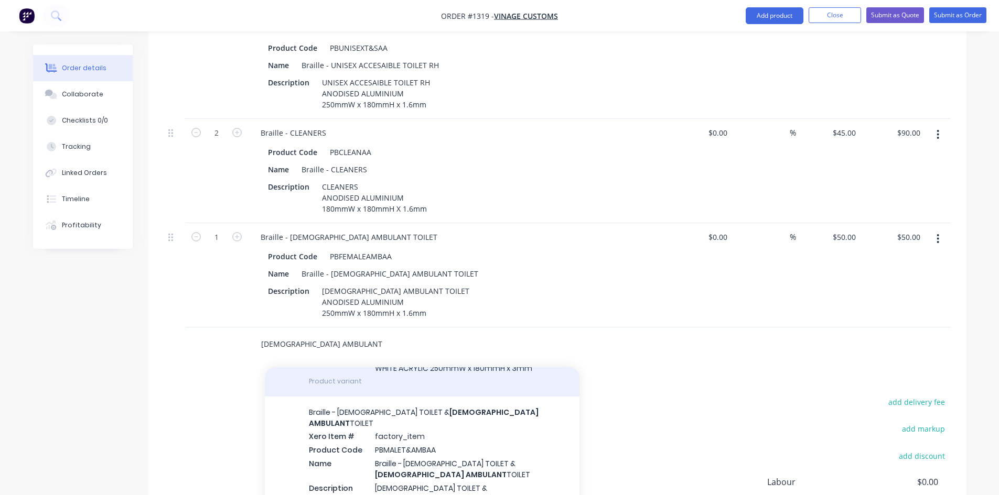
scroll to position [157, 0]
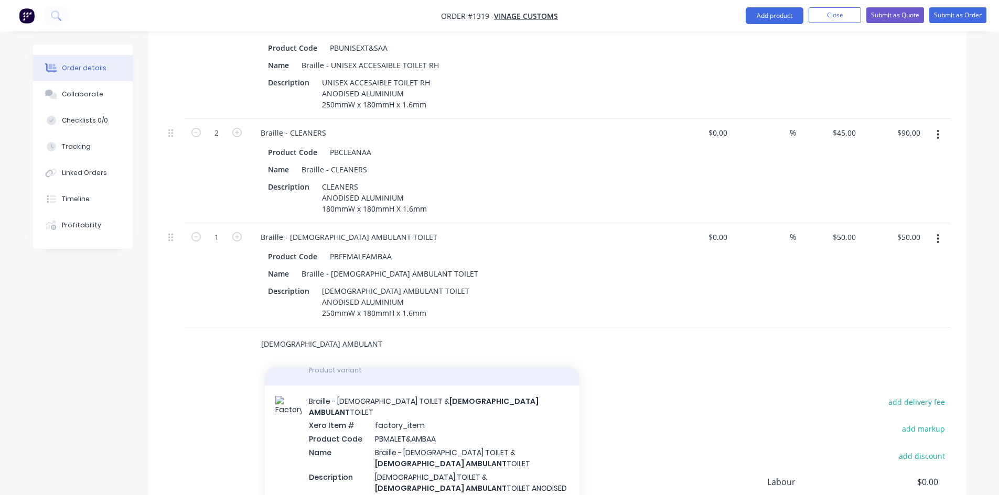
type input "[DEMOGRAPHIC_DATA] AMBULANT"
click at [426, 404] on div "Braille - [DEMOGRAPHIC_DATA] TOILET & [DEMOGRAPHIC_DATA] AMBULANT TOILET Xero I…" at bounding box center [422, 457] width 315 height 142
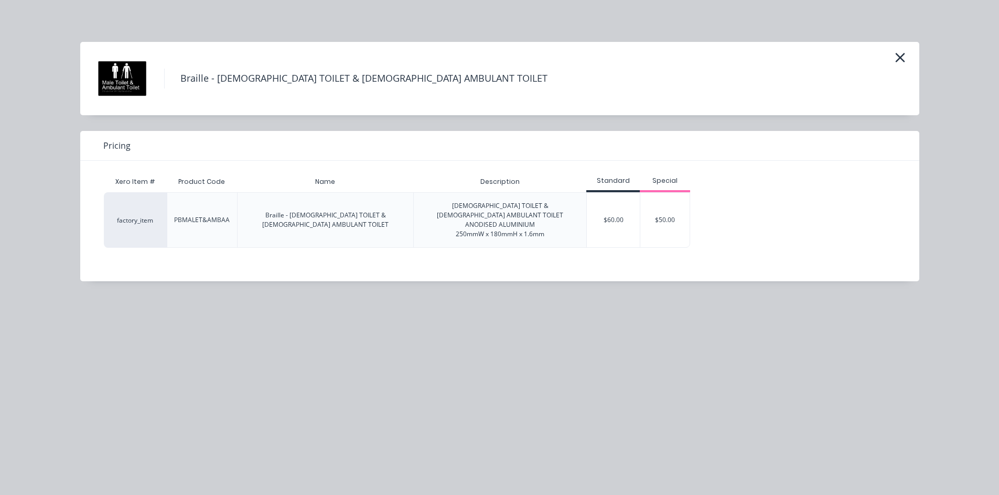
click at [668, 213] on div "$50.00" at bounding box center [664, 220] width 49 height 55
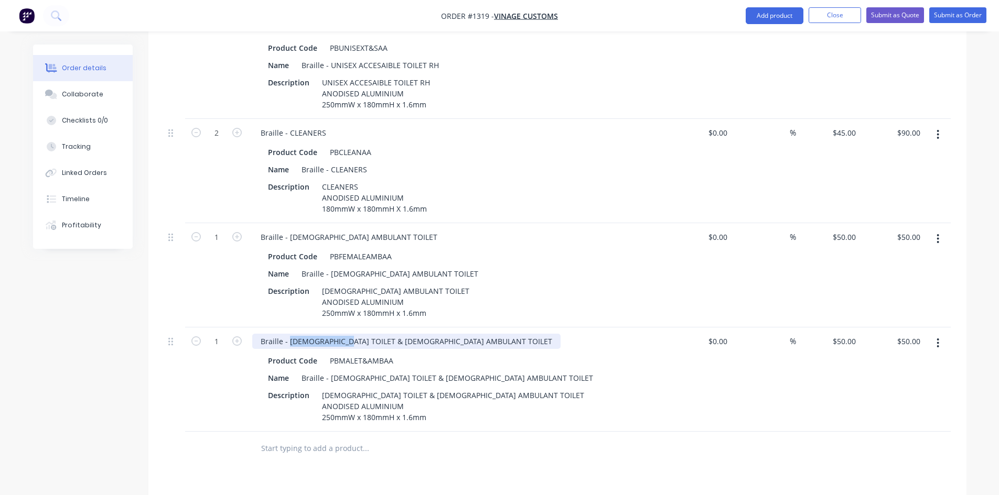
drag, startPoint x: 341, startPoint y: 313, endPoint x: 290, endPoint y: 313, distance: 50.9
click at [290, 334] on div "Braille - [DEMOGRAPHIC_DATA] TOILET & [DEMOGRAPHIC_DATA] AMBULANT TOILET" at bounding box center [406, 341] width 308 height 15
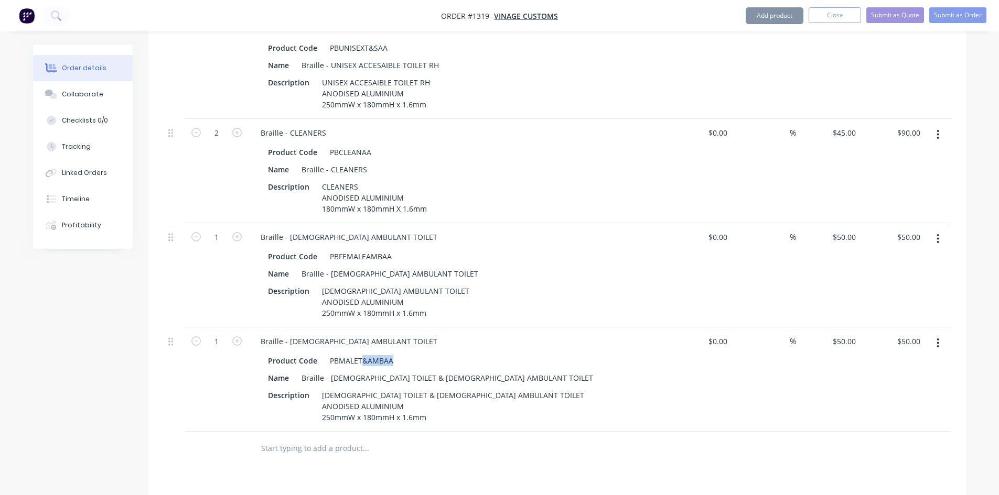
drag, startPoint x: 362, startPoint y: 332, endPoint x: 401, endPoint y: 332, distance: 38.8
click at [401, 353] on div "Product Code PBMALET&AMBAA" at bounding box center [456, 360] width 384 height 15
click at [392, 353] on div "PBMALET&AMBAA" at bounding box center [362, 360] width 72 height 15
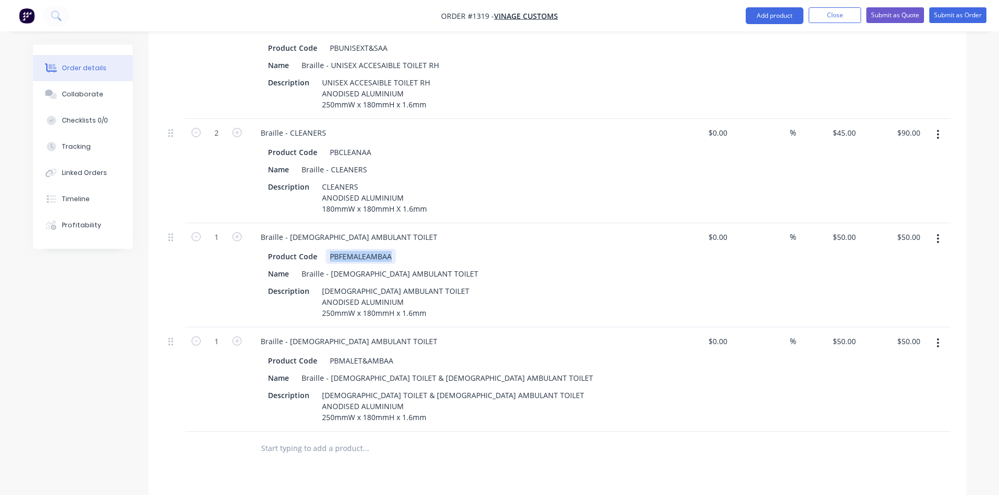
drag, startPoint x: 390, startPoint y: 225, endPoint x: 328, endPoint y: 232, distance: 62.2
click at [328, 249] on div "PBFEMALEAMBAA" at bounding box center [361, 256] width 70 height 15
copy div "PBFEMALEAMBAA"
click at [340, 353] on div "PBMALET&AMBAA" at bounding box center [362, 360] width 72 height 15
drag, startPoint x: 327, startPoint y: 331, endPoint x: 395, endPoint y: 324, distance: 68.5
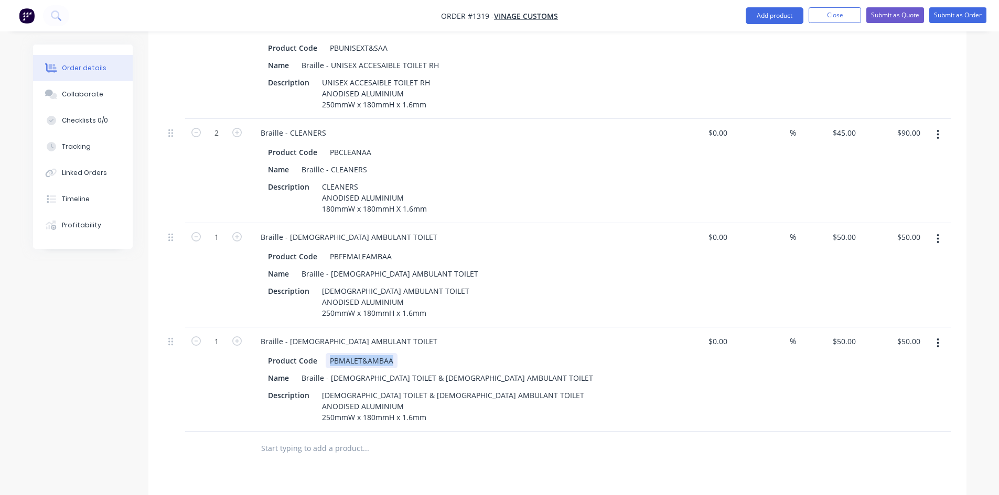
click at [395, 353] on div "Product Code PBMALET&AMBAA" at bounding box center [456, 360] width 384 height 15
paste div
click at [345, 353] on div "PBFEMALEAMBAA" at bounding box center [361, 360] width 70 height 15
drag, startPoint x: 382, startPoint y: 349, endPoint x: 334, endPoint y: 349, distance: 47.2
click at [334, 371] on div "Braille - [DEMOGRAPHIC_DATA] TOILET & [DEMOGRAPHIC_DATA] AMBULANT TOILET" at bounding box center [447, 378] width 300 height 15
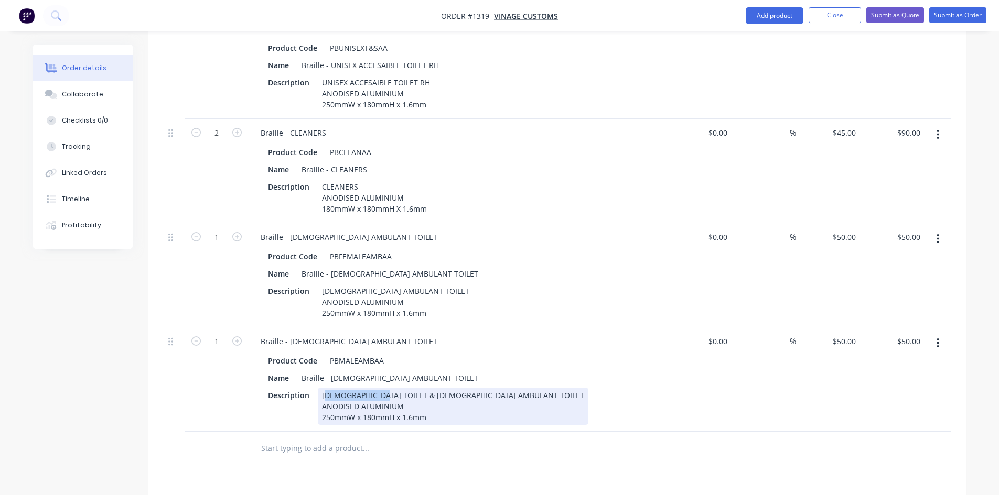
drag, startPoint x: 377, startPoint y: 367, endPoint x: 325, endPoint y: 367, distance: 52.4
click at [325, 388] on div "[DEMOGRAPHIC_DATA] TOILET & [DEMOGRAPHIC_DATA] AMBULANT TOILET ANODISED ALUMINI…" at bounding box center [453, 406] width 271 height 37
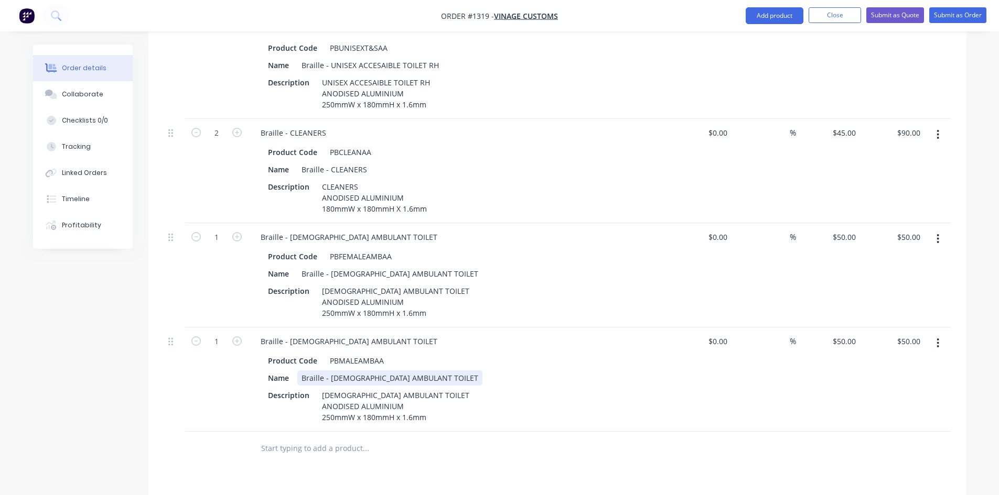
click at [407, 371] on div "Braille - [DEMOGRAPHIC_DATA] AMBULANT TOILET" at bounding box center [389, 378] width 185 height 15
click at [237, 232] on icon "button" at bounding box center [236, 236] width 9 height 9
type input "2"
type input "$100.00"
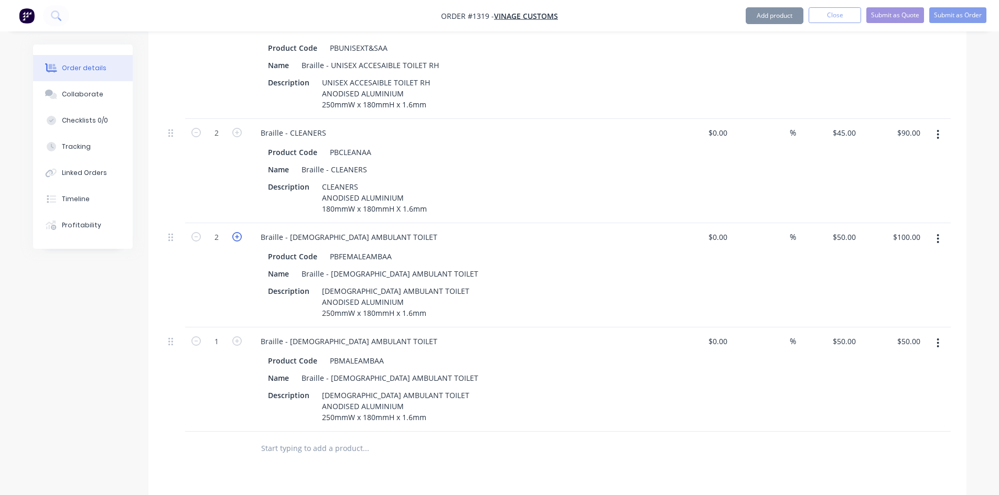
click at [237, 232] on icon "button" at bounding box center [236, 236] width 9 height 9
type input "3"
type input "$150.00"
click at [237, 232] on icon "button" at bounding box center [236, 236] width 9 height 9
type input "4"
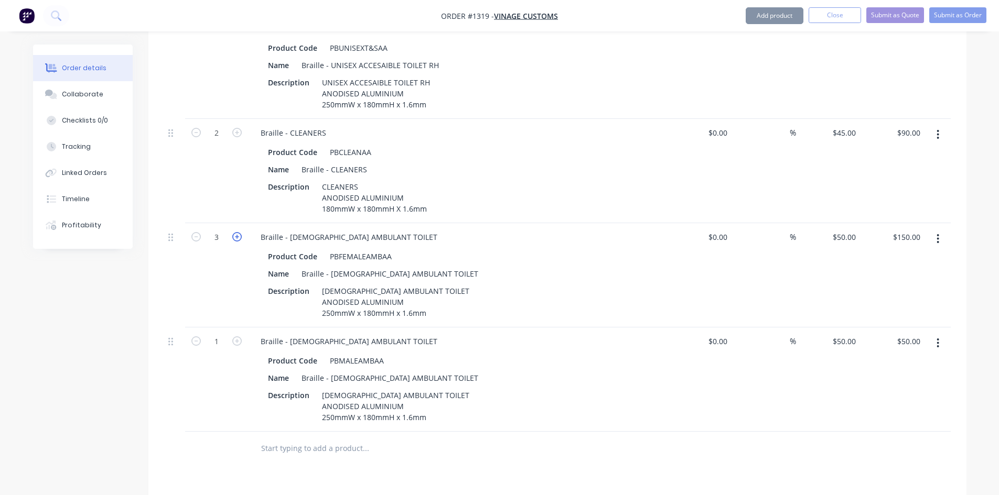
type input "$200.00"
click at [237, 232] on icon "button" at bounding box center [236, 236] width 9 height 9
type input "5"
type input "$250.00"
click at [237, 232] on icon "button" at bounding box center [236, 236] width 9 height 9
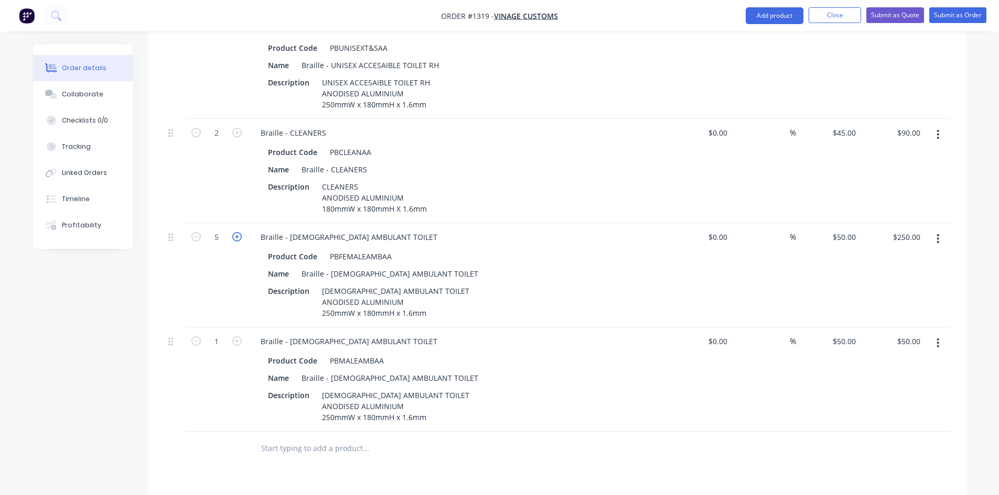
type input "6"
type input "$300.00"
click at [236, 337] on icon "button" at bounding box center [236, 341] width 9 height 9
type input "2"
type input "$100.00"
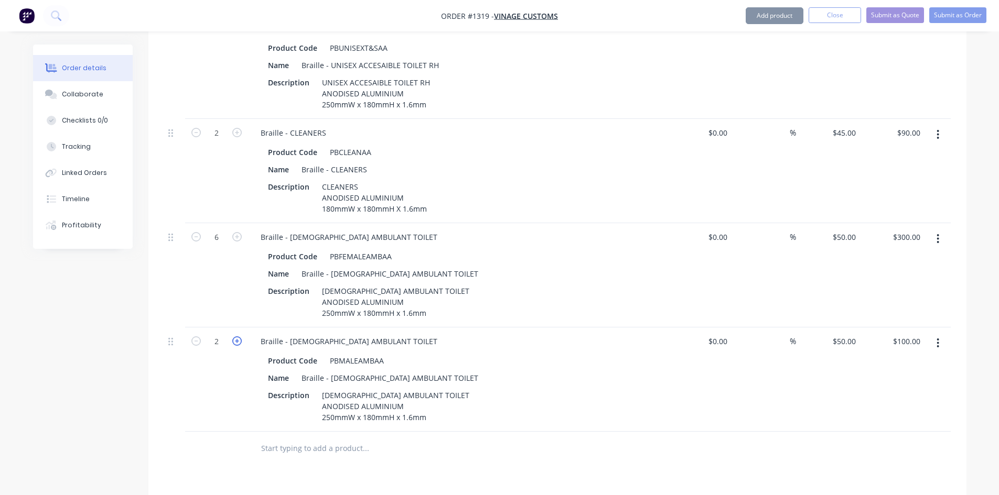
click at [236, 337] on icon "button" at bounding box center [236, 341] width 9 height 9
type input "3"
type input "$150.00"
click at [236, 337] on icon "button" at bounding box center [236, 341] width 9 height 9
type input "4"
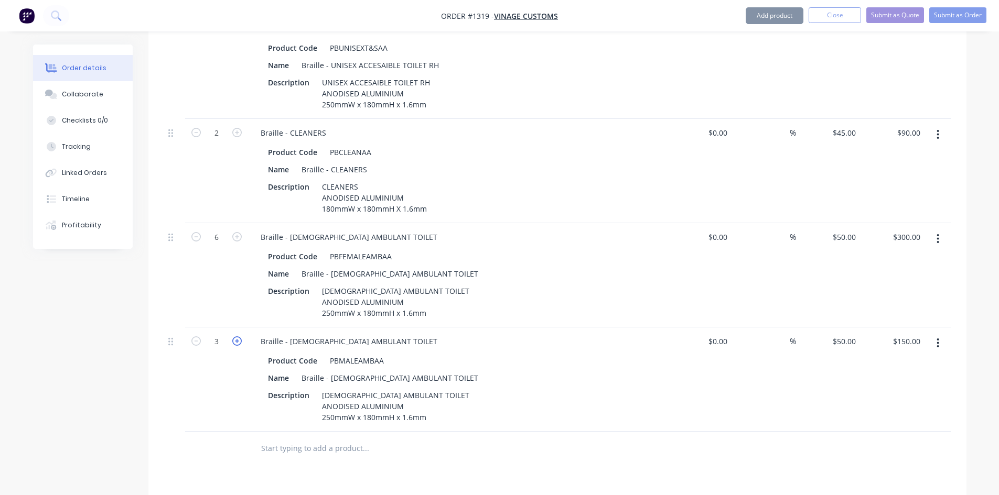
type input "$200.00"
click at [236, 337] on icon "button" at bounding box center [236, 341] width 9 height 9
type input "5"
type input "$250.00"
click at [236, 337] on icon "button" at bounding box center [236, 341] width 9 height 9
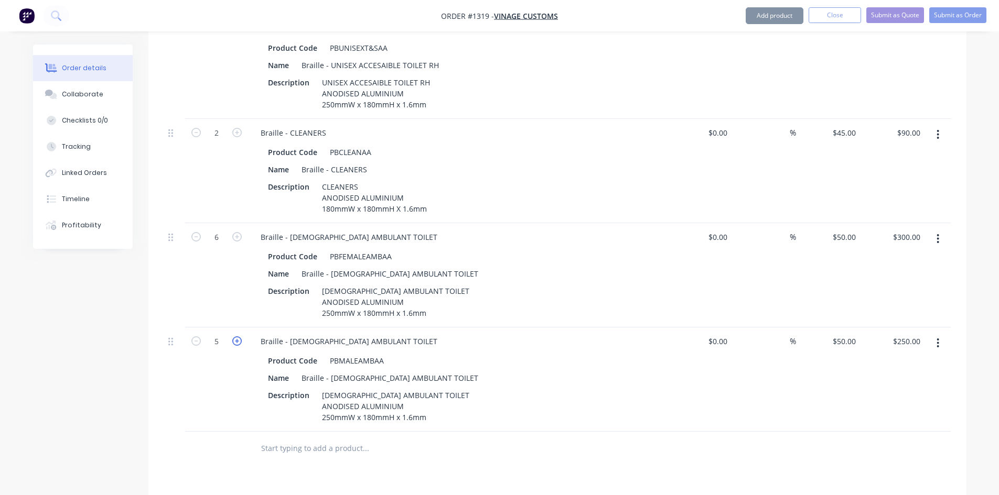
type input "6"
type input "$300.00"
click at [298, 438] on input "text" at bounding box center [366, 448] width 210 height 21
type input "E"
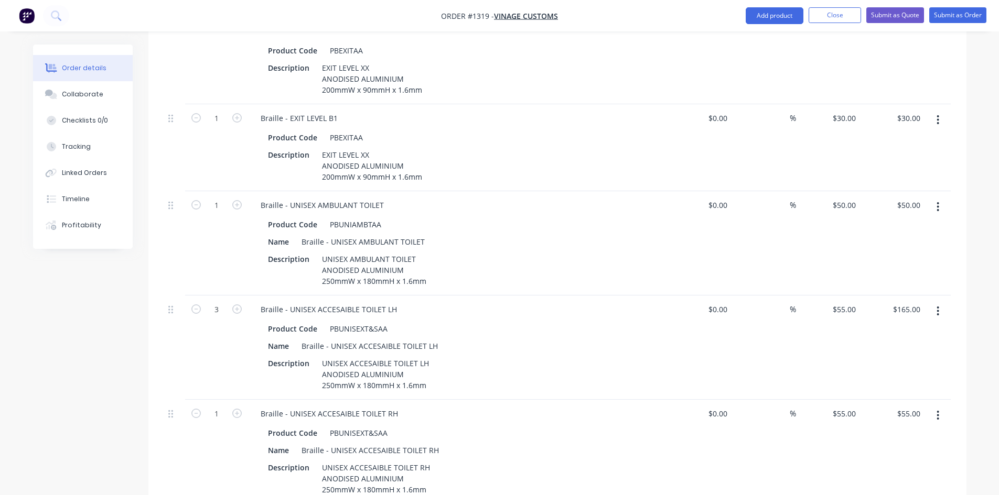
scroll to position [683, 0]
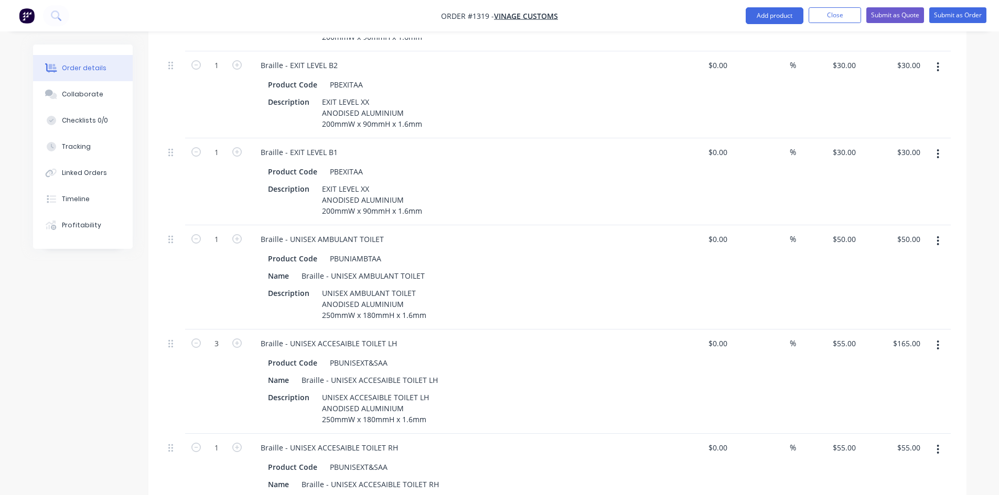
click at [939, 145] on button "button" at bounding box center [937, 154] width 25 height 19
click at [885, 195] on div "Duplicate" at bounding box center [900, 202] width 81 height 15
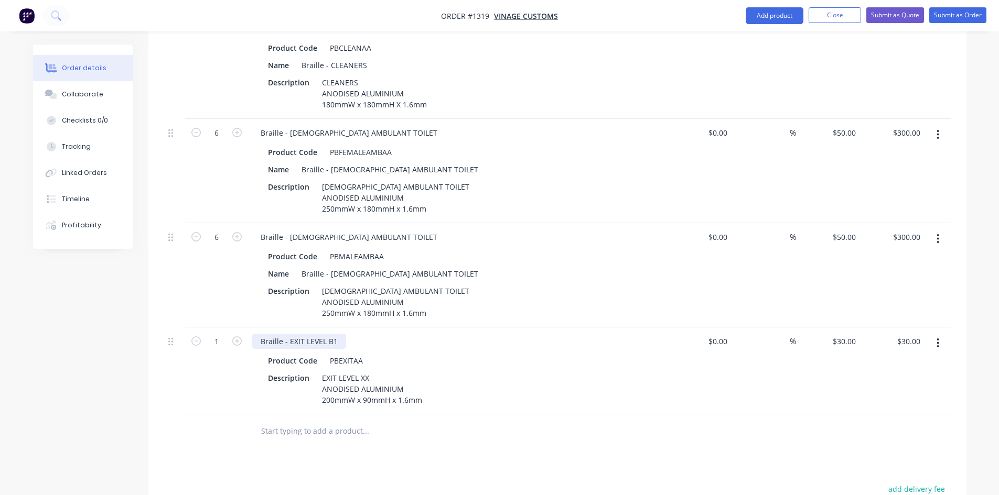
scroll to position [1207, 0]
drag, startPoint x: 328, startPoint y: 312, endPoint x: 339, endPoint y: 312, distance: 11.5
click at [339, 333] on div "Braille - EXIT LEVEL B1" at bounding box center [299, 340] width 94 height 15
click at [939, 333] on button "button" at bounding box center [937, 342] width 25 height 19
click at [885, 384] on div "Duplicate" at bounding box center [900, 391] width 81 height 15
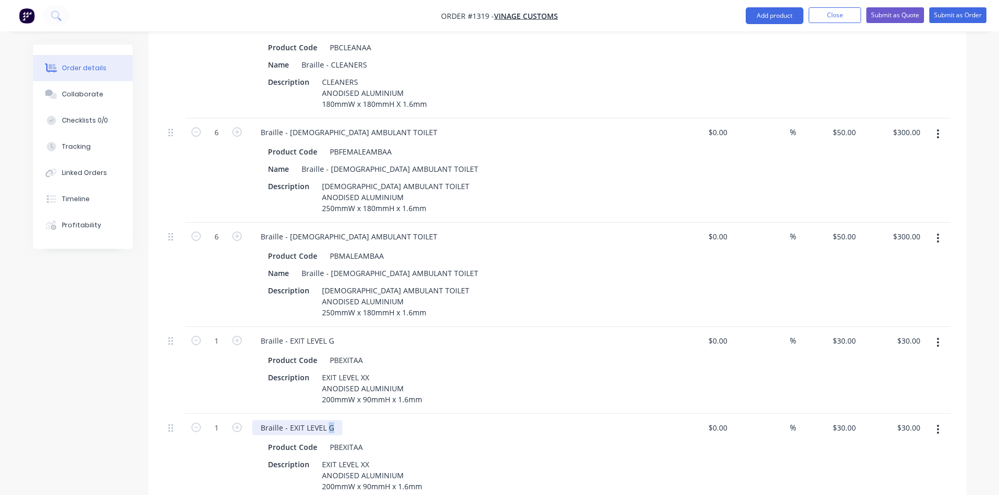
drag, startPoint x: 327, startPoint y: 400, endPoint x: 335, endPoint y: 400, distance: 7.9
click at [335, 420] on div "Braille - EXIT LEVEL G" at bounding box center [297, 427] width 90 height 15
click at [933, 420] on button "button" at bounding box center [937, 429] width 25 height 19
click at [861, 471] on div "Duplicate" at bounding box center [900, 478] width 81 height 15
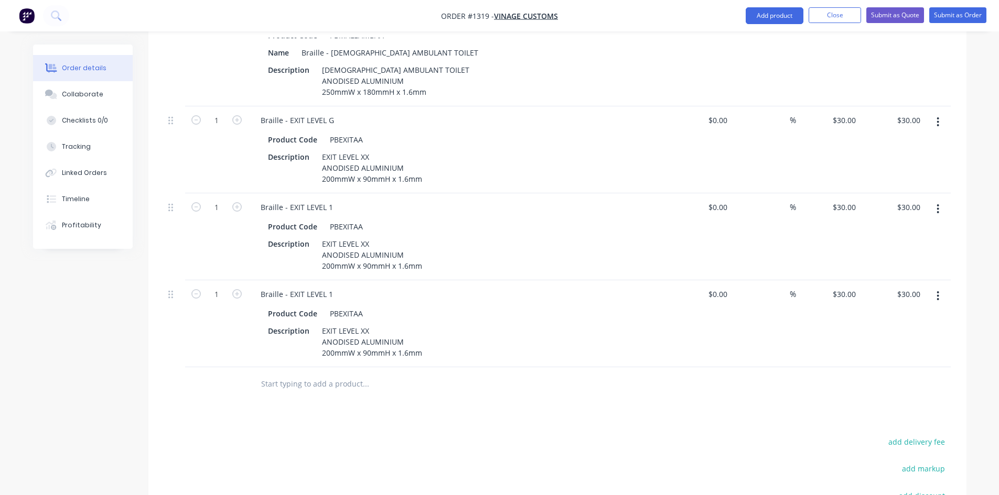
scroll to position [1469, 0]
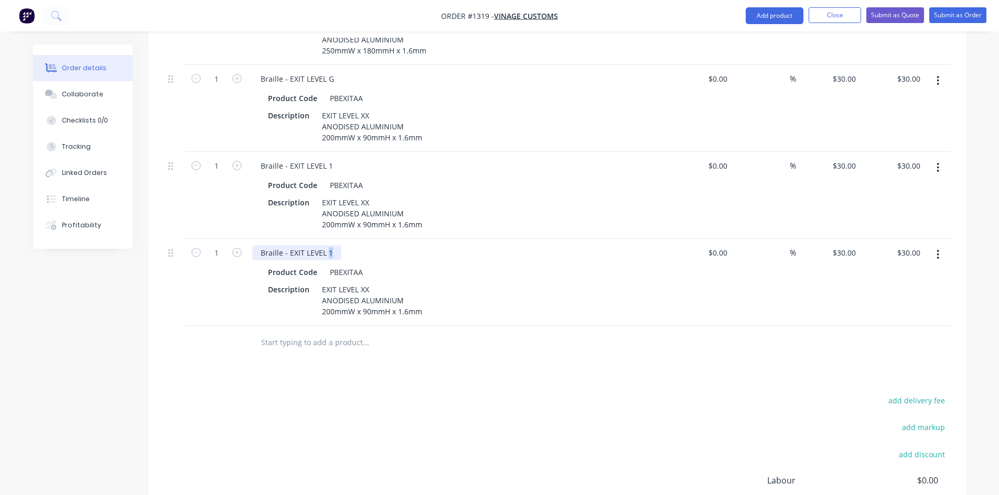
drag, startPoint x: 327, startPoint y: 225, endPoint x: 338, endPoint y: 224, distance: 11.0
click at [338, 245] on div "Braille - EXIT LEVEL 1" at bounding box center [296, 252] width 89 height 15
click at [228, 245] on input "1" at bounding box center [216, 253] width 27 height 16
click at [236, 248] on icon "button" at bounding box center [236, 252] width 9 height 9
type input "2"
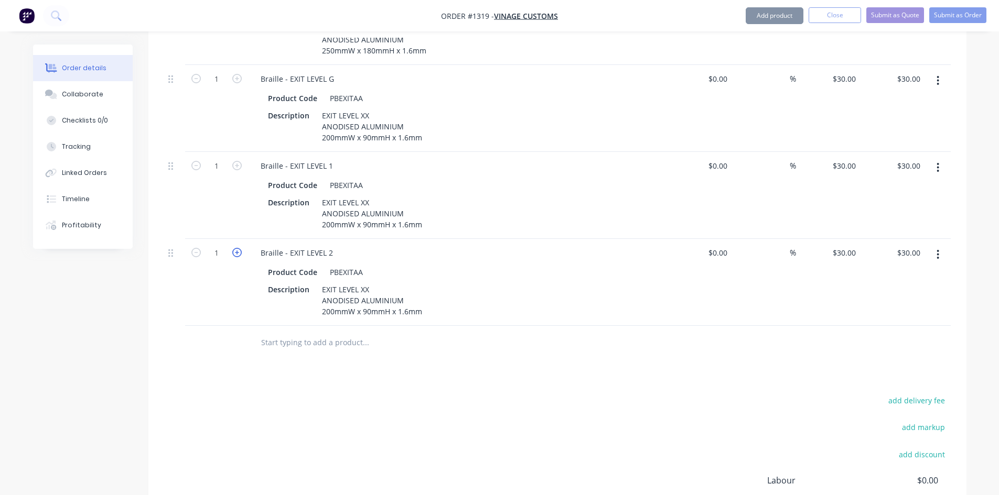
type input "$60.00"
click at [931, 245] on button "button" at bounding box center [937, 254] width 25 height 19
drag, startPoint x: 902, startPoint y: 276, endPoint x: 467, endPoint y: 269, distance: 435.2
click at [901, 296] on div "Duplicate" at bounding box center [900, 303] width 81 height 15
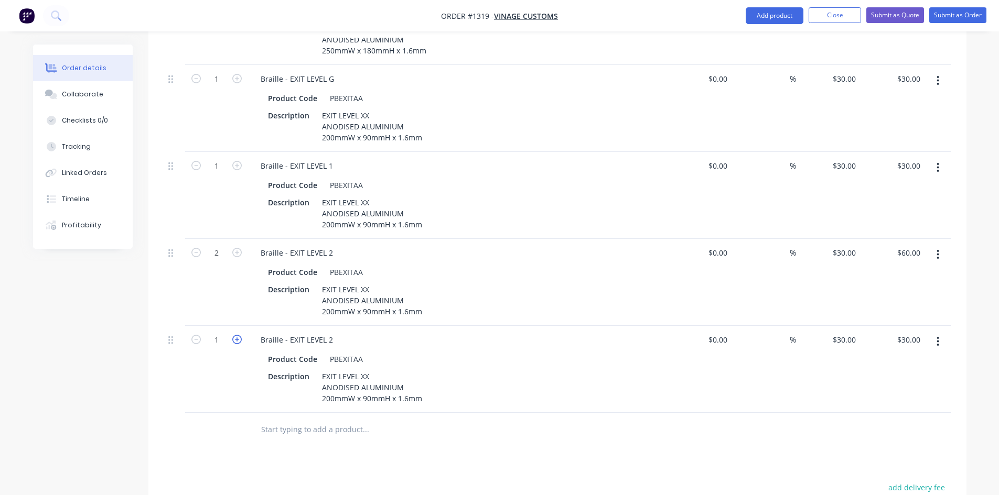
click at [239, 335] on icon "button" at bounding box center [236, 339] width 9 height 9
type input "2"
type input "$60.00"
drag, startPoint x: 324, startPoint y: 308, endPoint x: 330, endPoint y: 306, distance: 6.1
click at [330, 332] on div "Braille - EXIT LEVEL 2" at bounding box center [296, 339] width 89 height 15
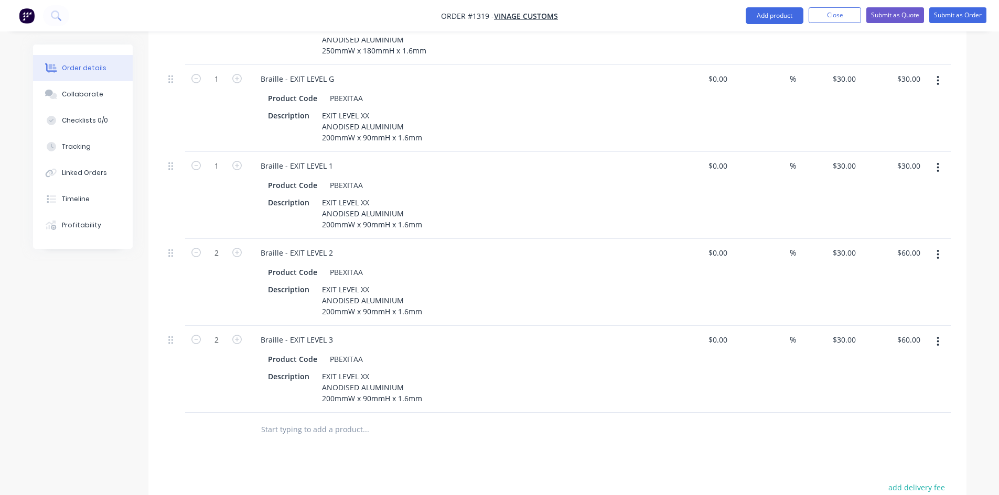
click at [931, 332] on button "button" at bounding box center [937, 341] width 25 height 19
click at [916, 383] on div "Duplicate" at bounding box center [900, 390] width 81 height 15
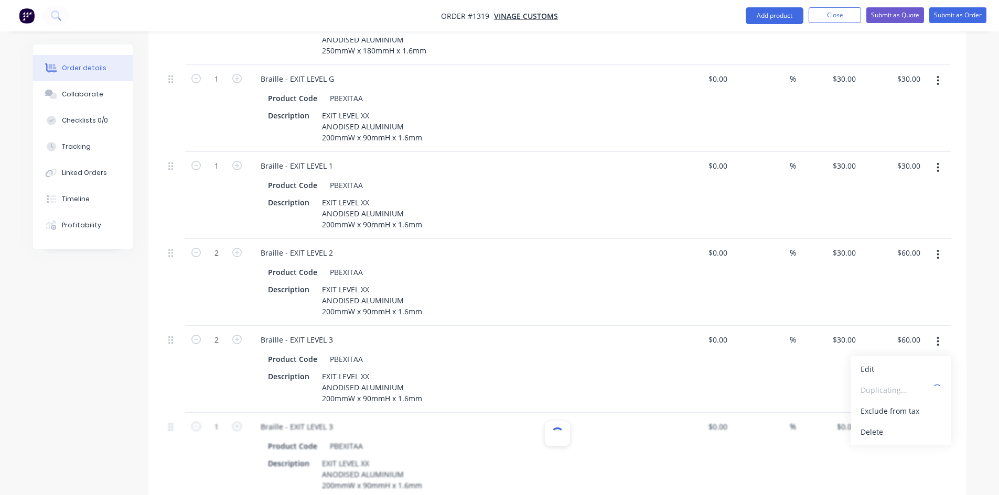
type input "$30.00"
drag, startPoint x: 326, startPoint y: 398, endPoint x: 334, endPoint y: 398, distance: 8.4
click at [334, 419] on div "Braille - EXIT LEVEL 3" at bounding box center [296, 426] width 89 height 15
click at [939, 419] on button "button" at bounding box center [937, 428] width 25 height 19
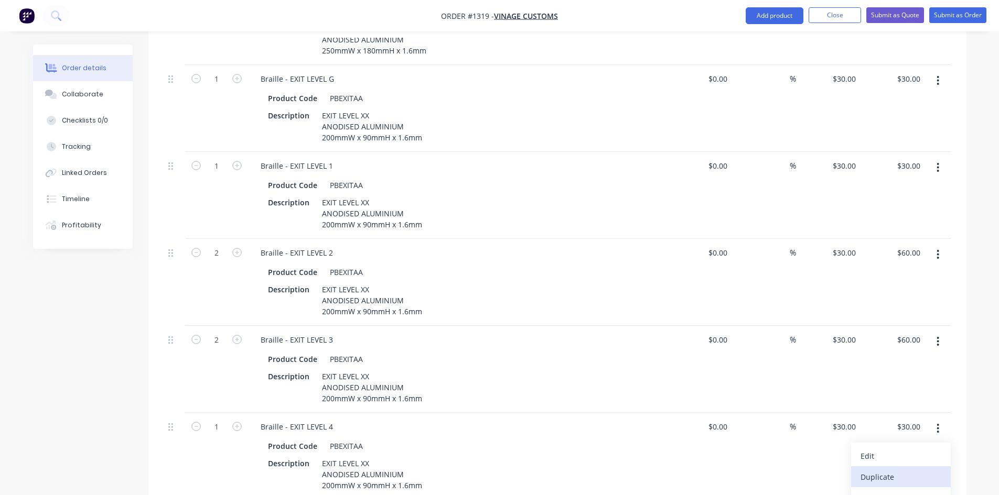
click at [877, 470] on div "Duplicate" at bounding box center [900, 477] width 81 height 15
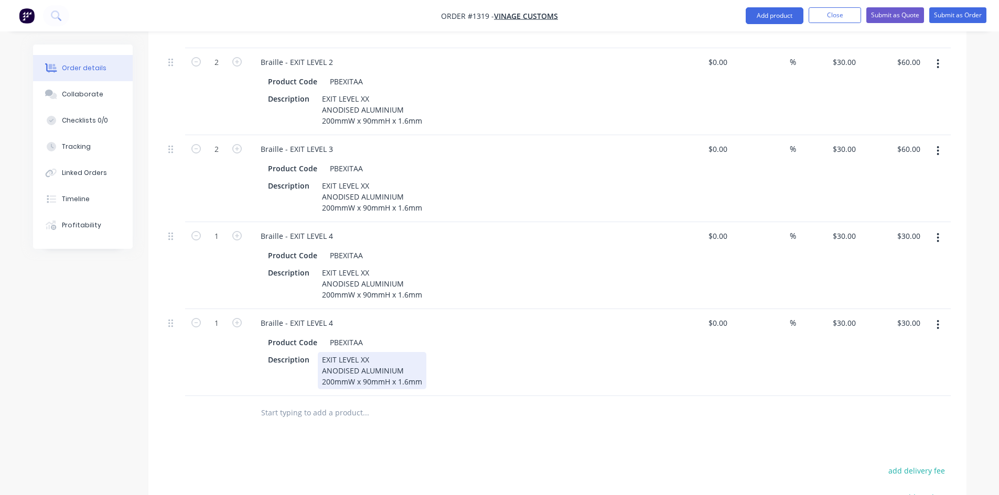
scroll to position [1679, 0]
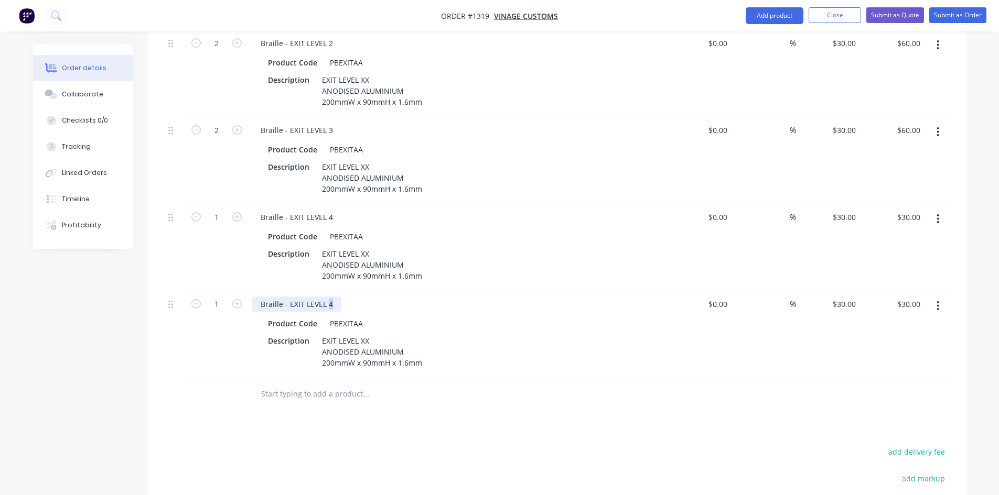
drag, startPoint x: 327, startPoint y: 274, endPoint x: 336, endPoint y: 274, distance: 8.4
click at [336, 297] on div "Braille - EXIT LEVEL 4" at bounding box center [296, 304] width 89 height 15
click at [953, 15] on button "Submit as Order" at bounding box center [957, 15] width 57 height 16
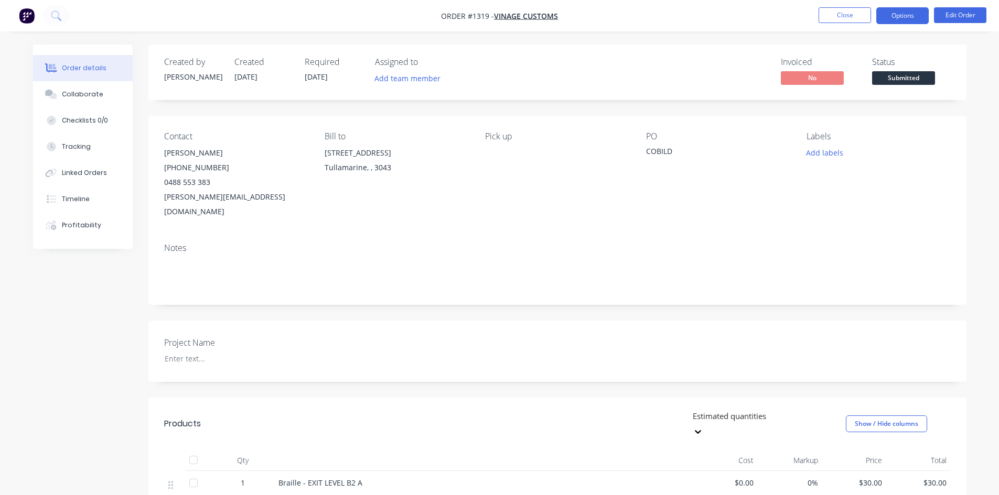
click at [906, 14] on button "Options" at bounding box center [902, 15] width 52 height 17
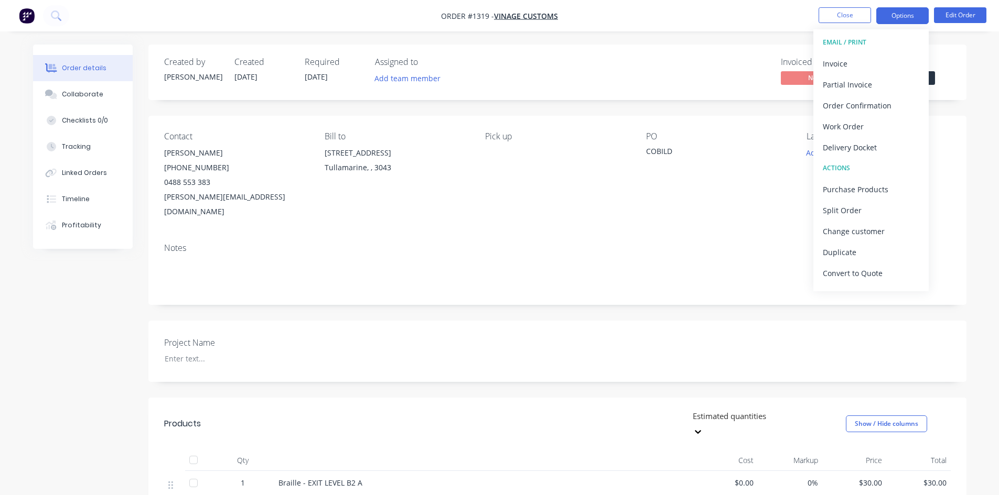
click at [906, 14] on button "Options" at bounding box center [902, 15] width 52 height 17
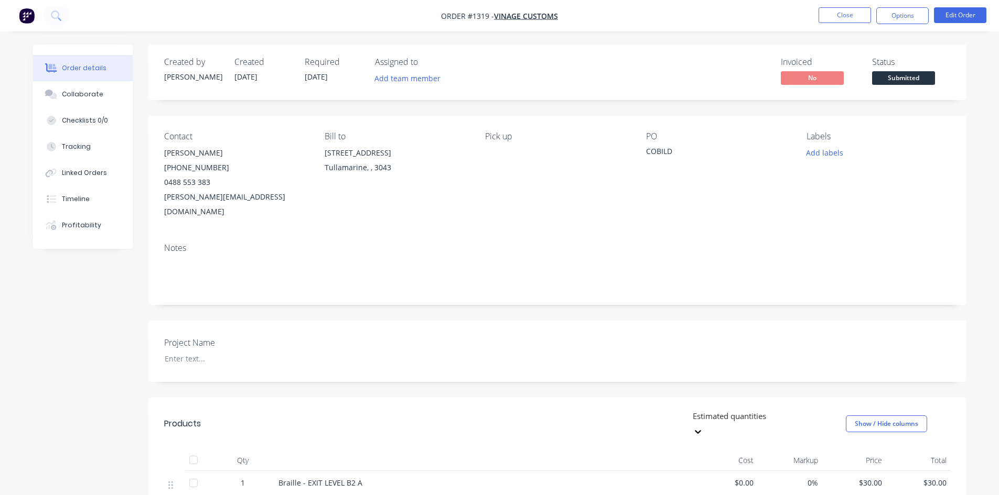
click at [326, 75] on span "[DATE]" at bounding box center [316, 77] width 23 height 10
click at [962, 21] on button "Edit Order" at bounding box center [960, 15] width 52 height 16
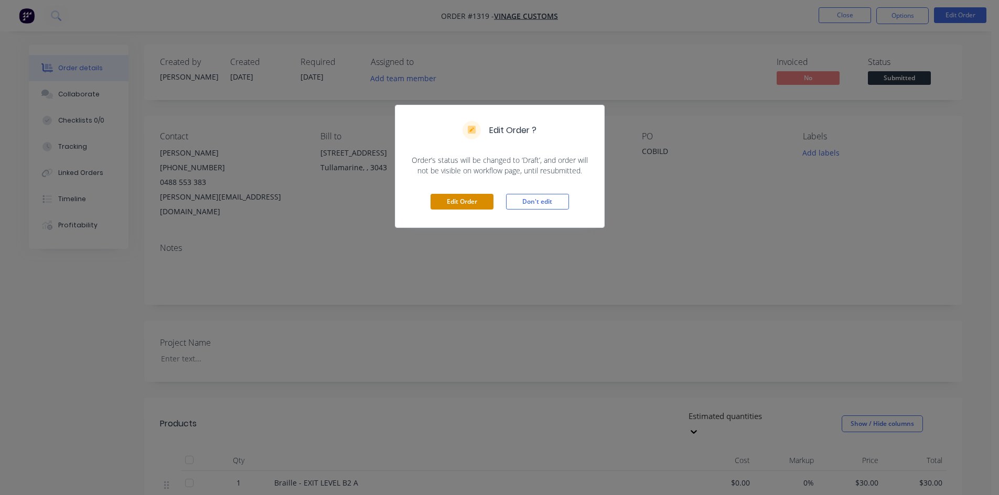
click at [491, 204] on button "Edit Order" at bounding box center [461, 202] width 63 height 16
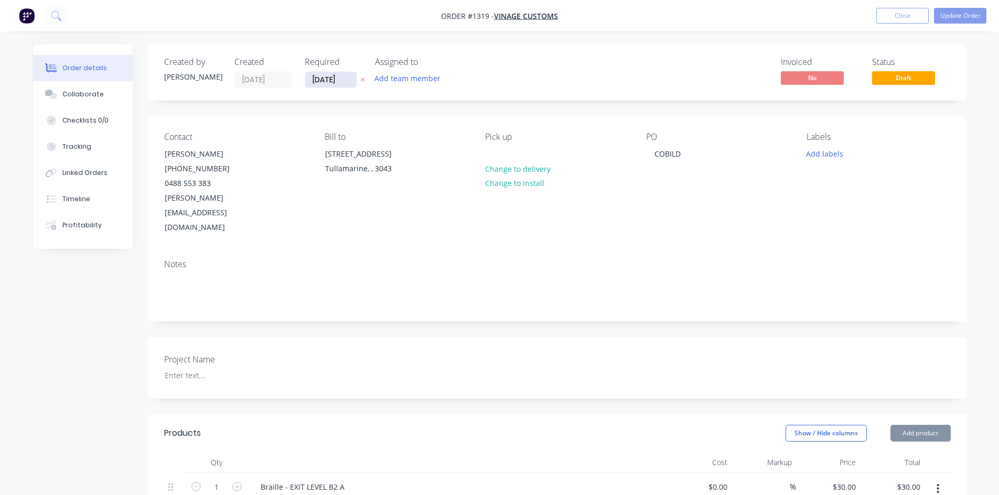
click at [318, 83] on input "[DATE]" at bounding box center [330, 80] width 51 height 16
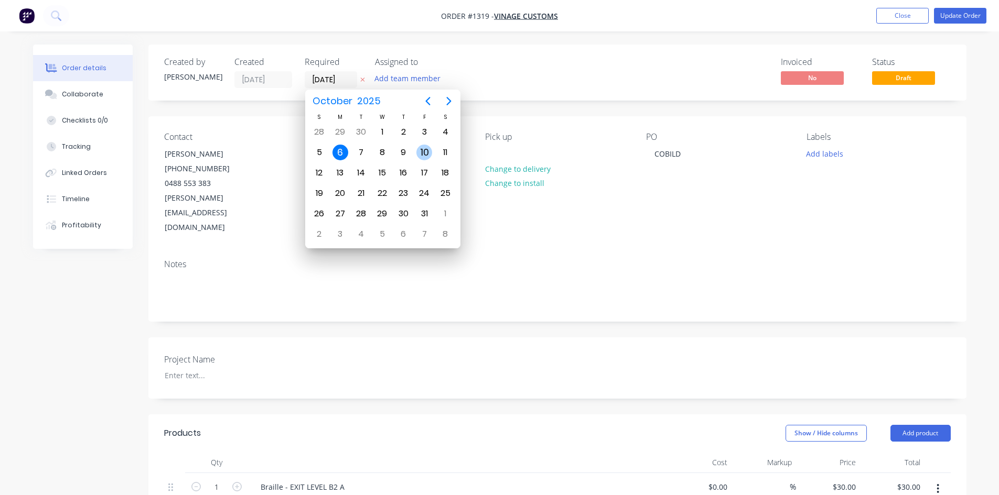
click at [419, 154] on div "10" at bounding box center [424, 153] width 16 height 16
type input "[DATE]"
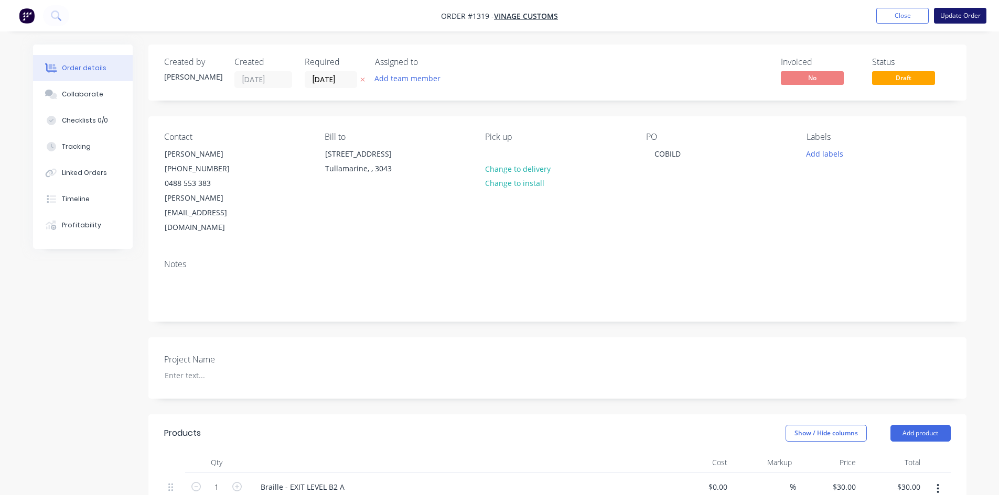
click at [959, 18] on button "Update Order" at bounding box center [960, 16] width 52 height 16
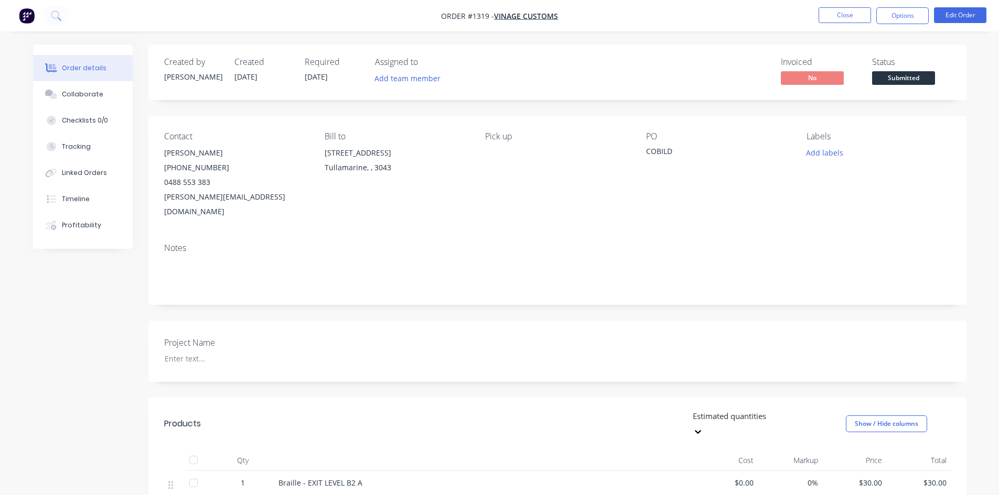
click at [957, 18] on button "Edit Order" at bounding box center [960, 15] width 52 height 16
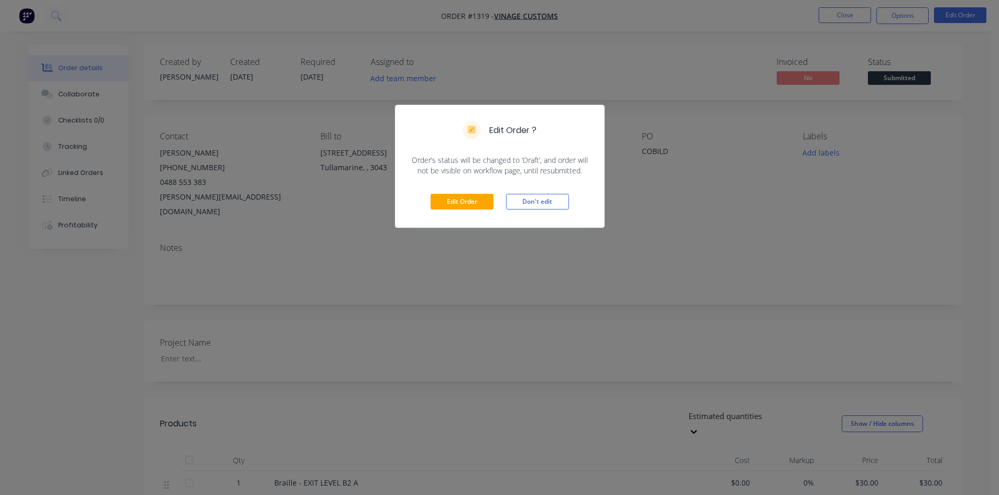
drag, startPoint x: 515, startPoint y: 200, endPoint x: 830, endPoint y: 31, distance: 357.0
click at [516, 199] on button "Don't edit" at bounding box center [537, 202] width 63 height 16
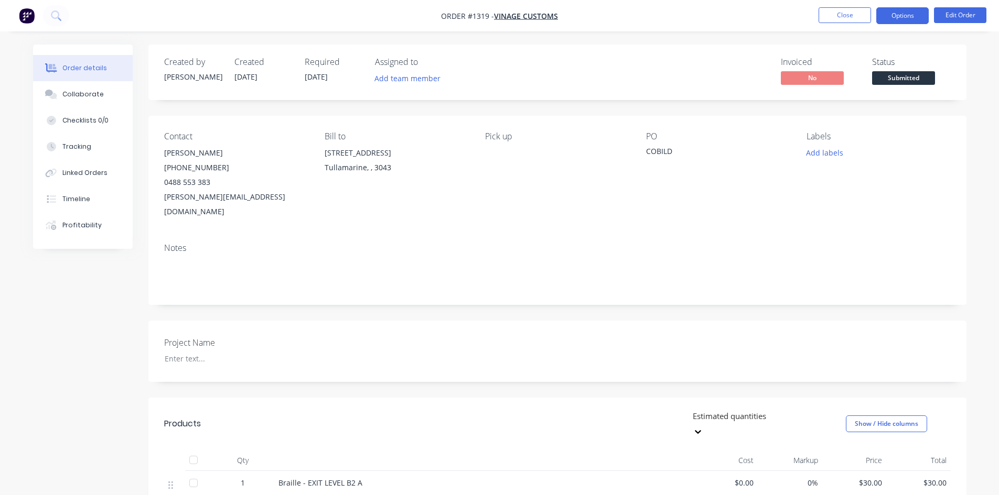
click at [902, 19] on button "Options" at bounding box center [902, 15] width 52 height 17
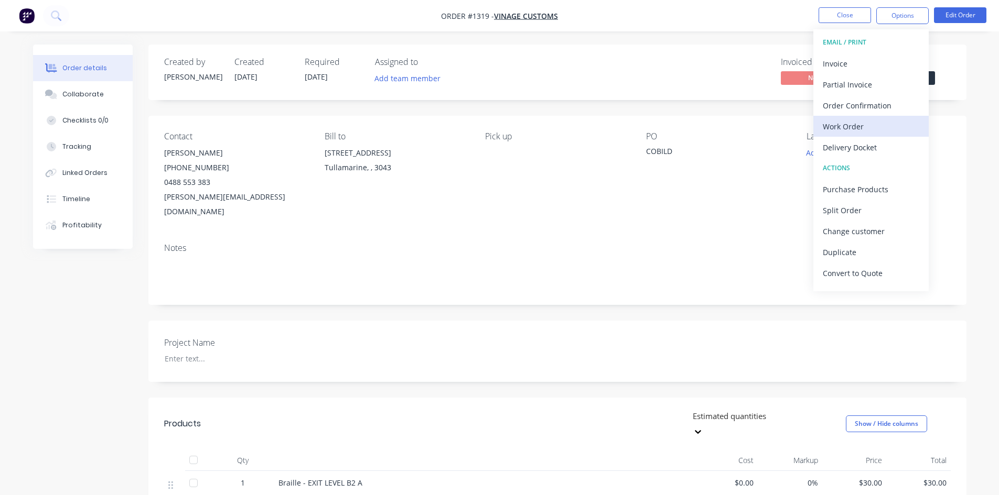
click at [853, 124] on div "Work Order" at bounding box center [871, 126] width 96 height 15
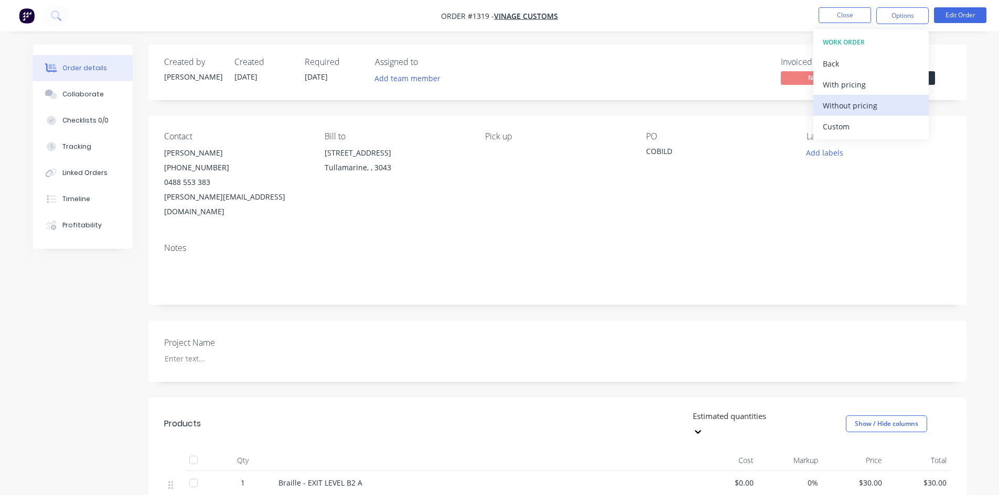
click at [854, 107] on div "Without pricing" at bounding box center [871, 105] width 96 height 15
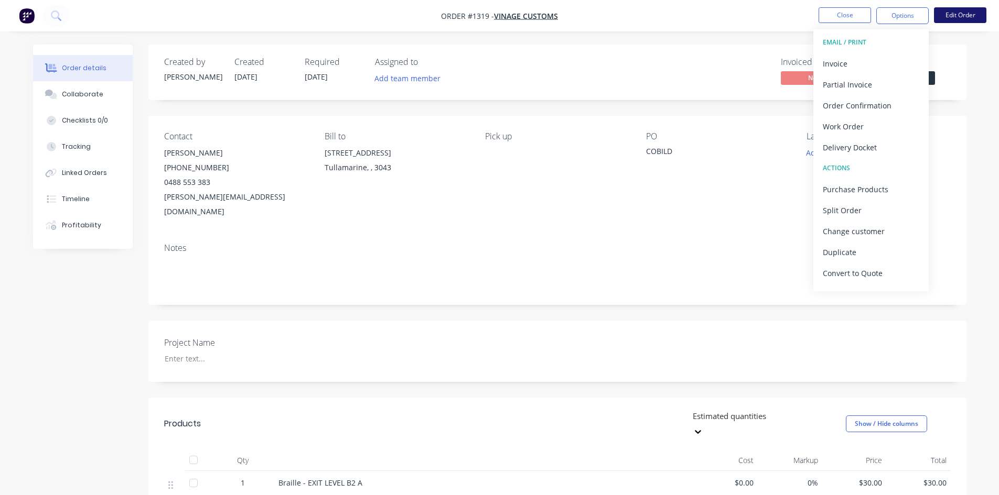
click at [954, 8] on button "Edit Order" at bounding box center [960, 15] width 52 height 16
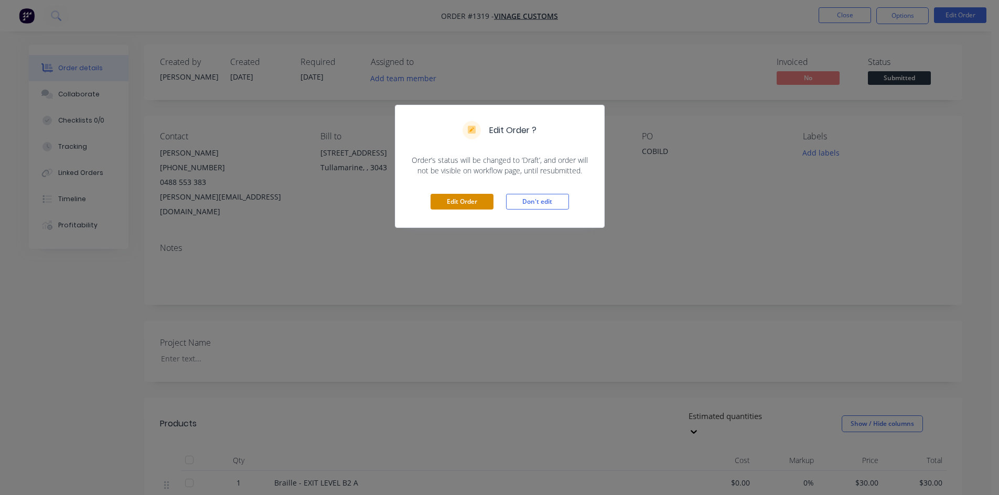
click at [464, 204] on button "Edit Order" at bounding box center [461, 202] width 63 height 16
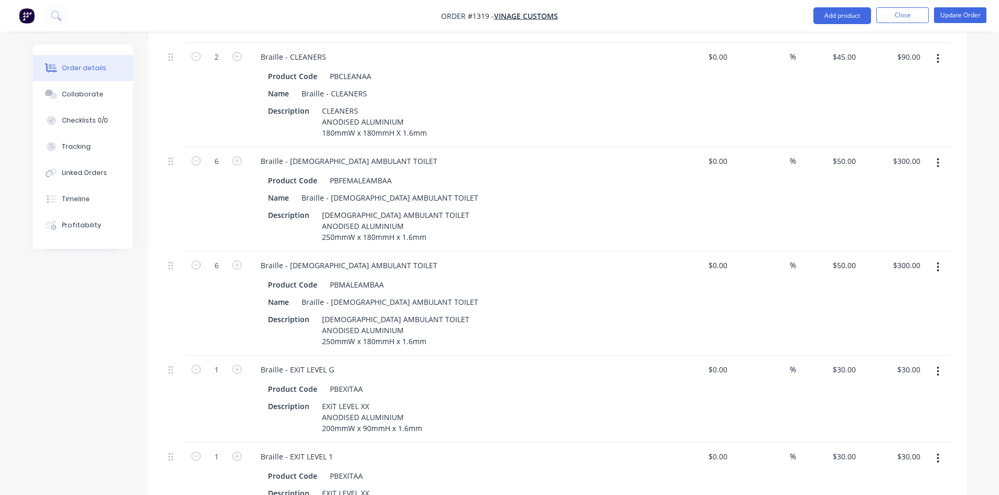
scroll to position [1206, 0]
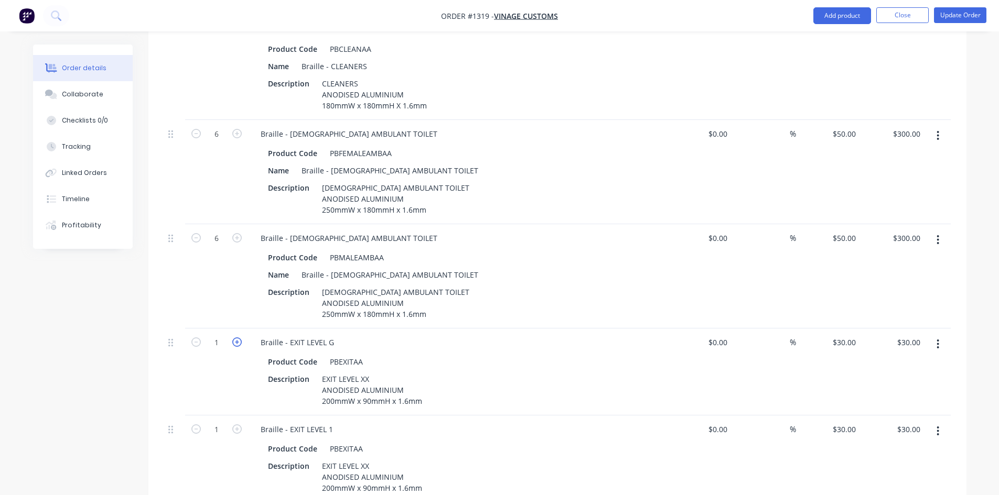
click at [233, 338] on icon "button" at bounding box center [236, 342] width 9 height 9
type input "2"
type input "$60.00"
click at [234, 338] on icon "button" at bounding box center [236, 342] width 9 height 9
type input "3"
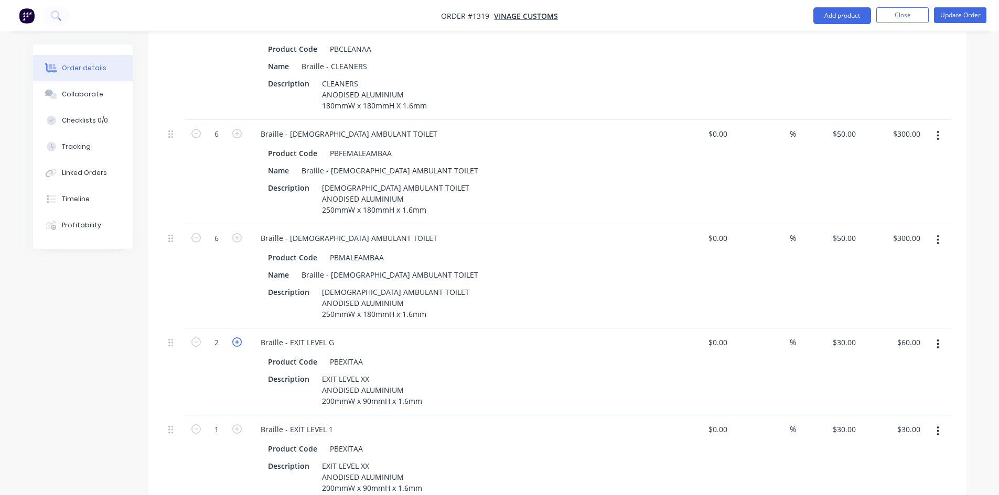
type input "$90.00"
click at [234, 338] on icon "button" at bounding box center [236, 342] width 9 height 9
type input "4"
type input "$120.00"
click at [234, 338] on icon "button" at bounding box center [236, 342] width 9 height 9
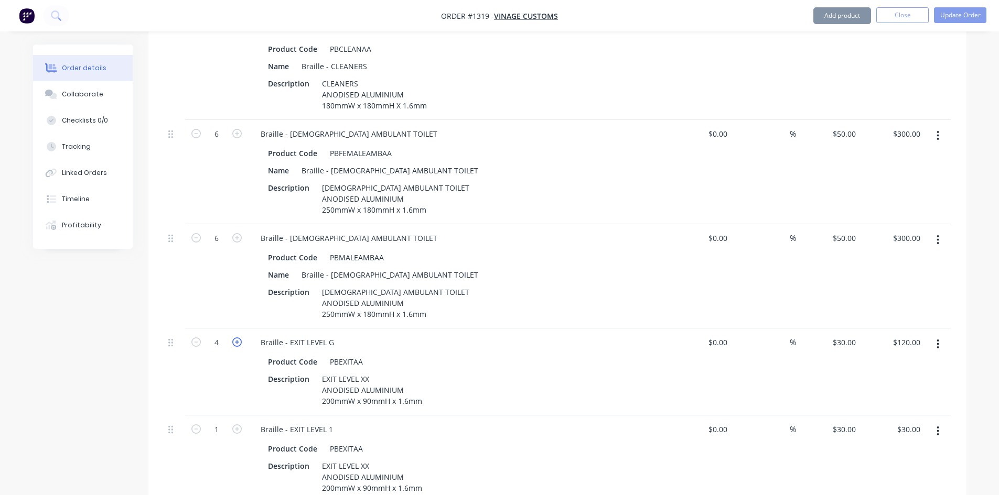
type input "5"
type input "$150.00"
click at [234, 338] on icon "button" at bounding box center [236, 342] width 9 height 9
type input "6"
type input "$180.00"
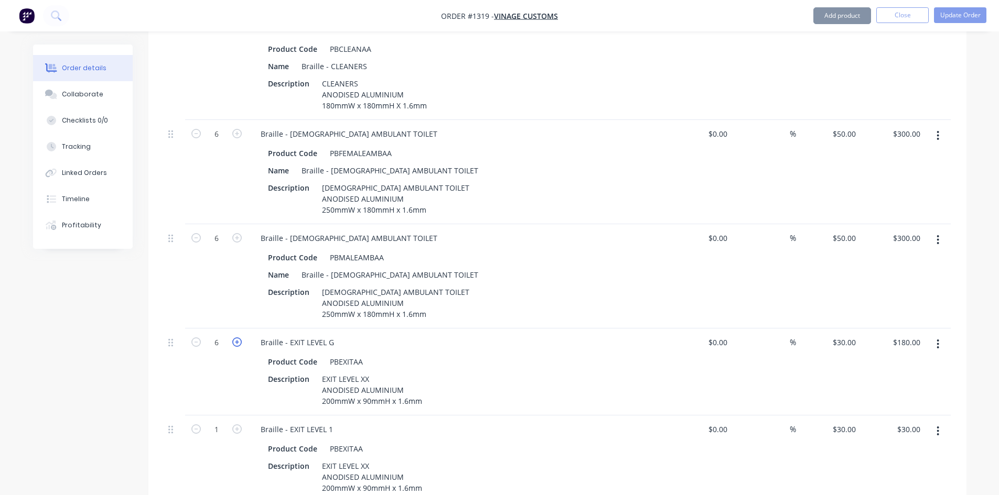
click at [234, 338] on icon "button" at bounding box center [236, 342] width 9 height 9
type input "7"
type input "$210.00"
click at [234, 338] on icon "button" at bounding box center [236, 342] width 9 height 9
type input "8"
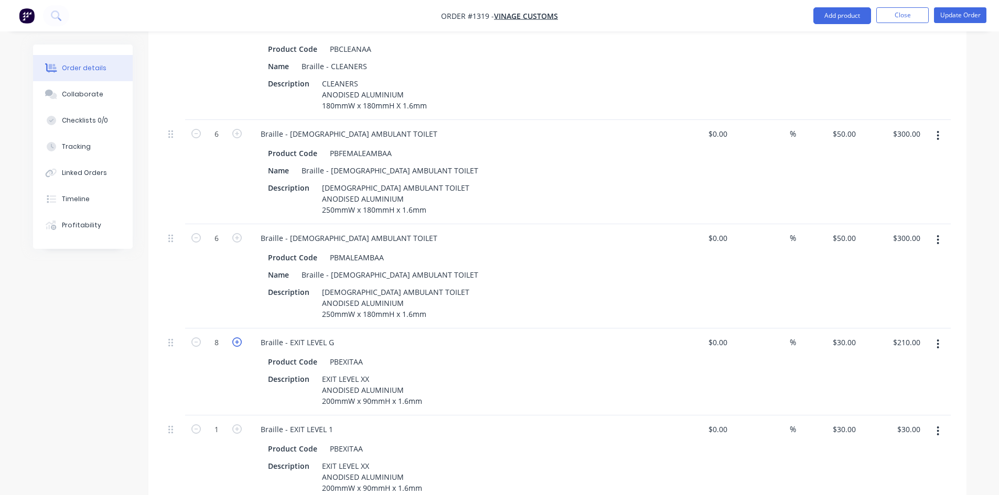
type input "$240.00"
click at [984, 13] on button "Update Order" at bounding box center [960, 15] width 52 height 16
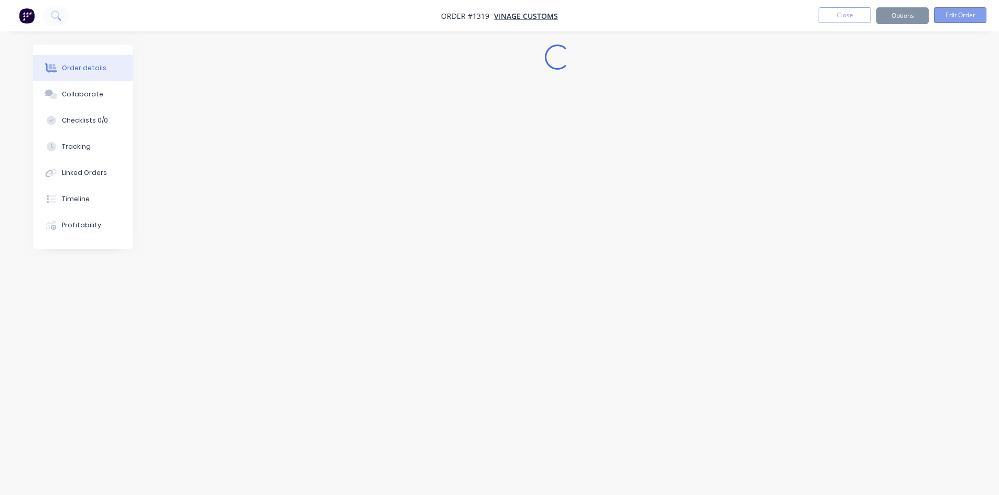
scroll to position [0, 0]
